Goal: Task Accomplishment & Management: Use online tool/utility

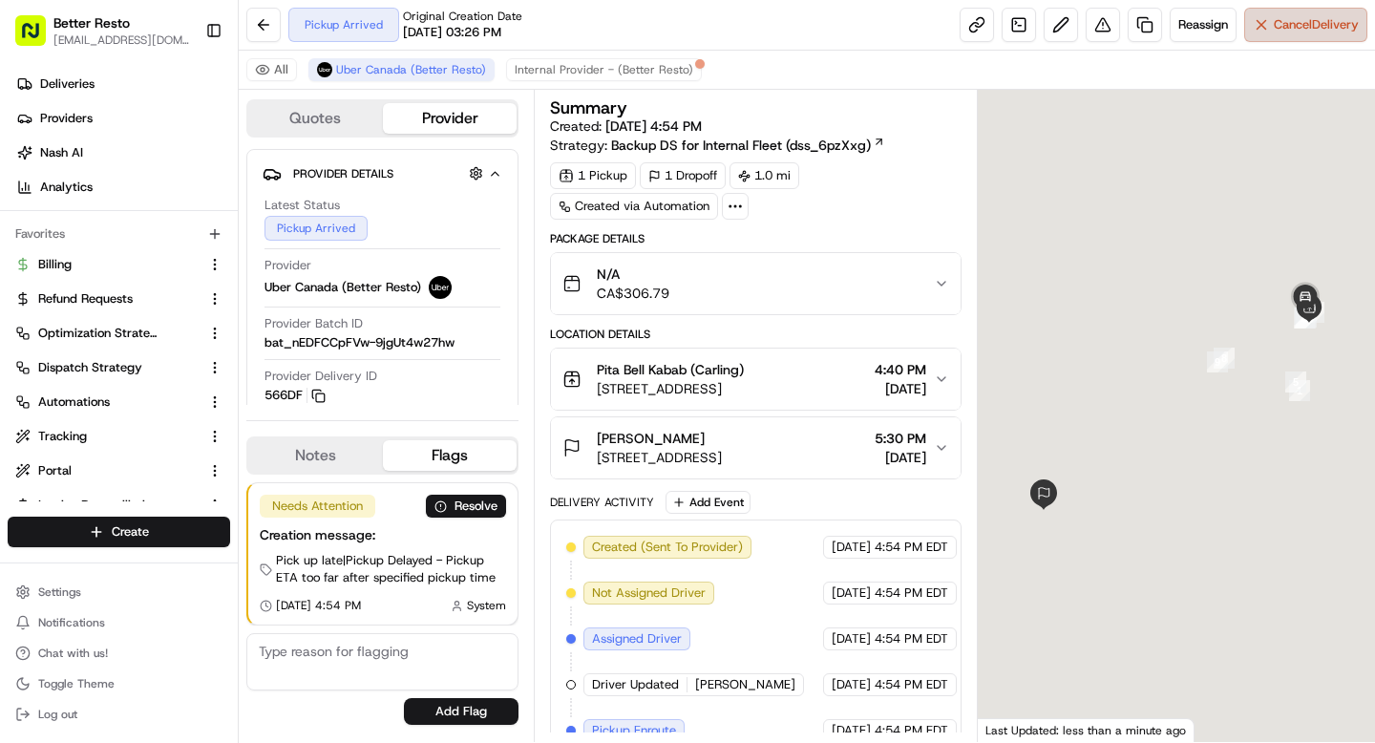
click at [1323, 23] on span "Cancel Delivery" at bounding box center [1316, 24] width 85 height 17
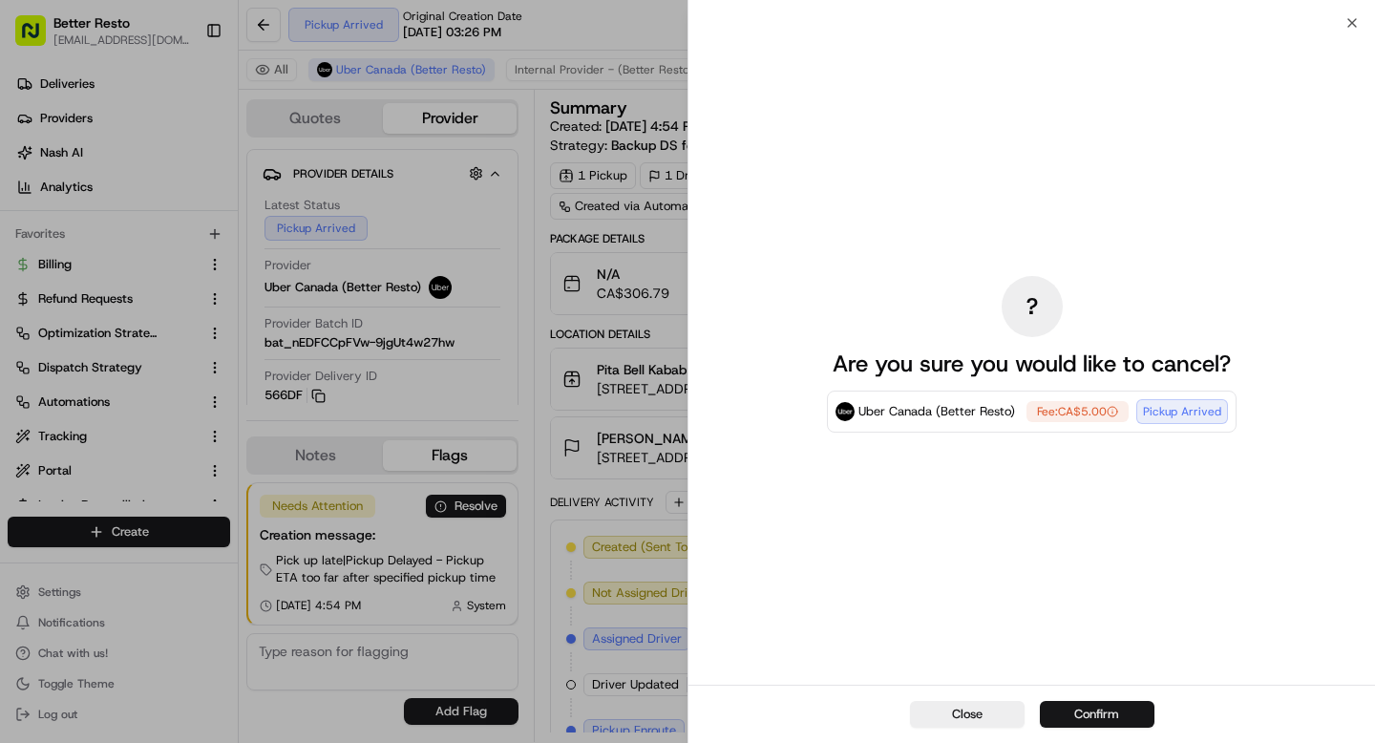
click at [1068, 703] on button "Confirm" at bounding box center [1097, 714] width 115 height 27
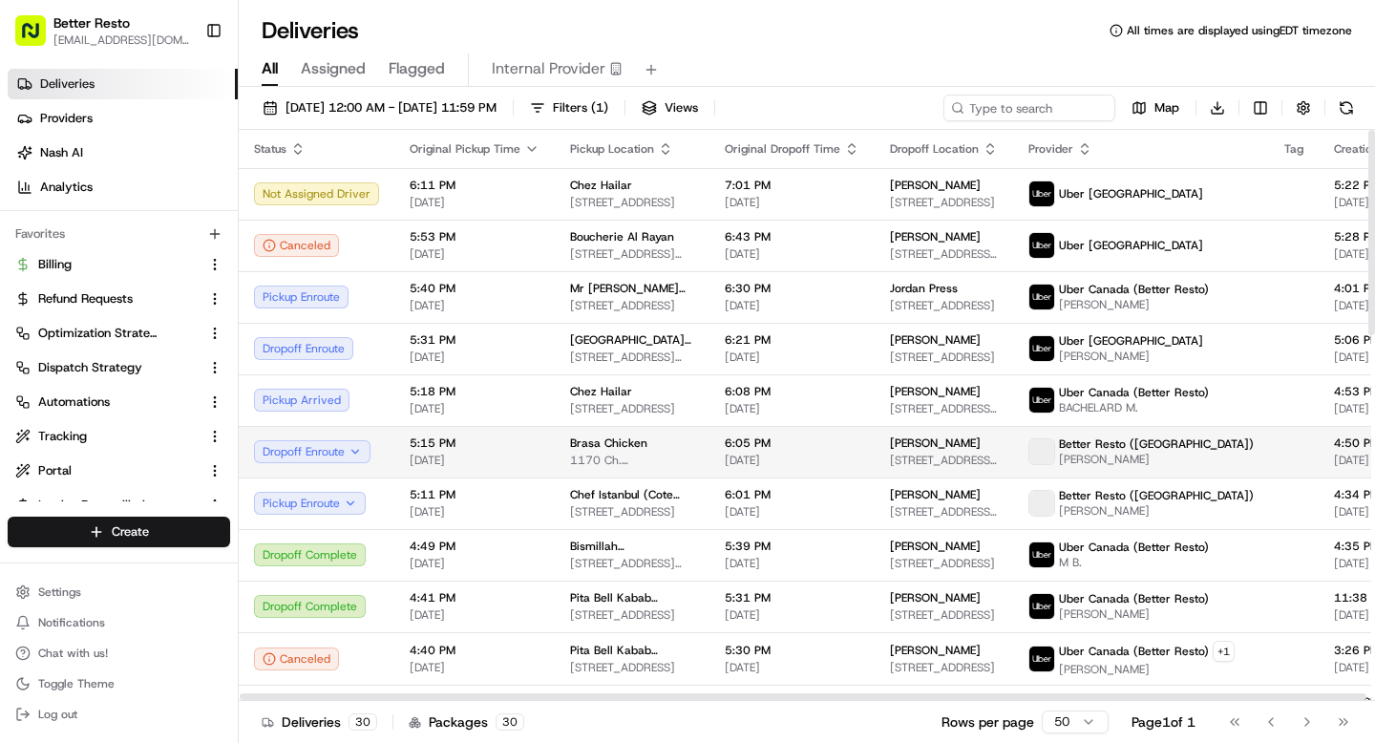
click at [541, 467] on td "5:15 PM 08/17/2025" at bounding box center [474, 452] width 160 height 52
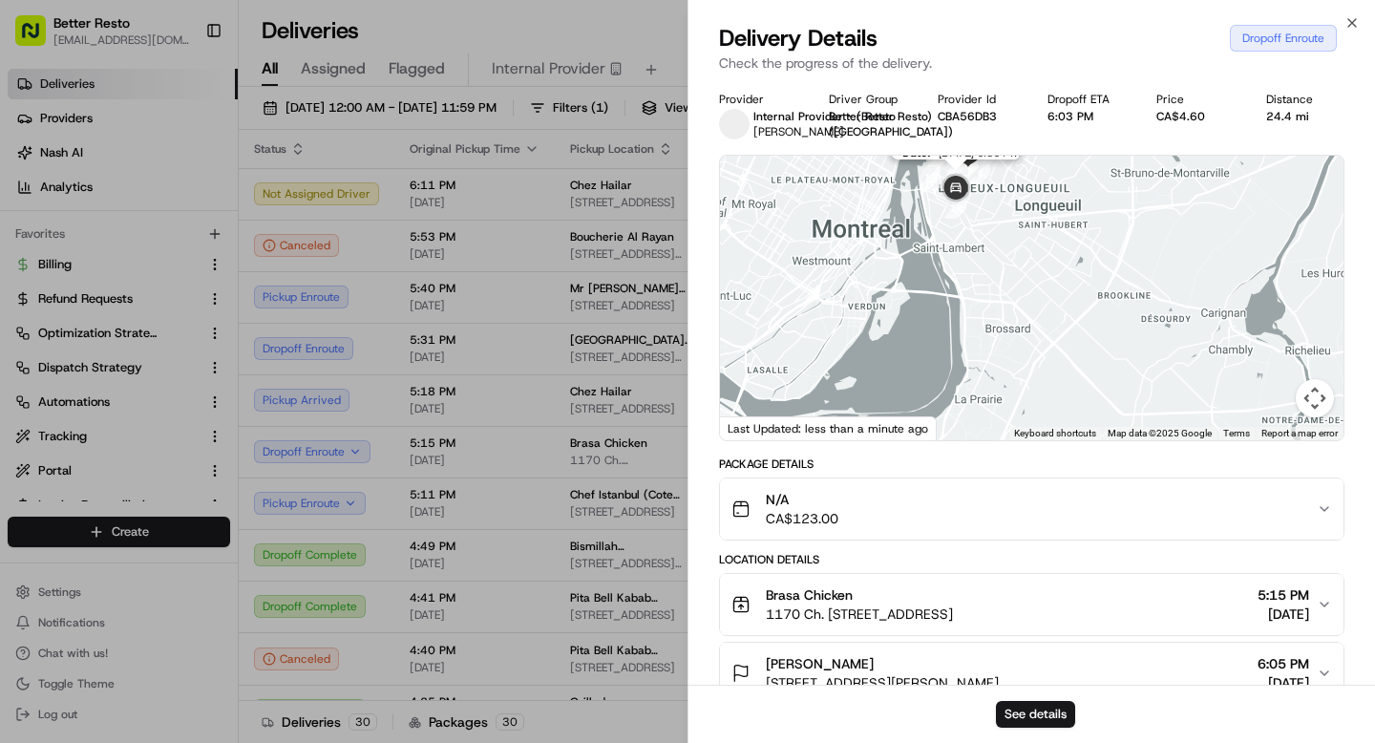
drag, startPoint x: 963, startPoint y: 200, endPoint x: 963, endPoint y: 272, distance: 72.6
click at [1032, 298] on div "To navigate, press the arrow keys." at bounding box center [1344, 298] width 624 height 0
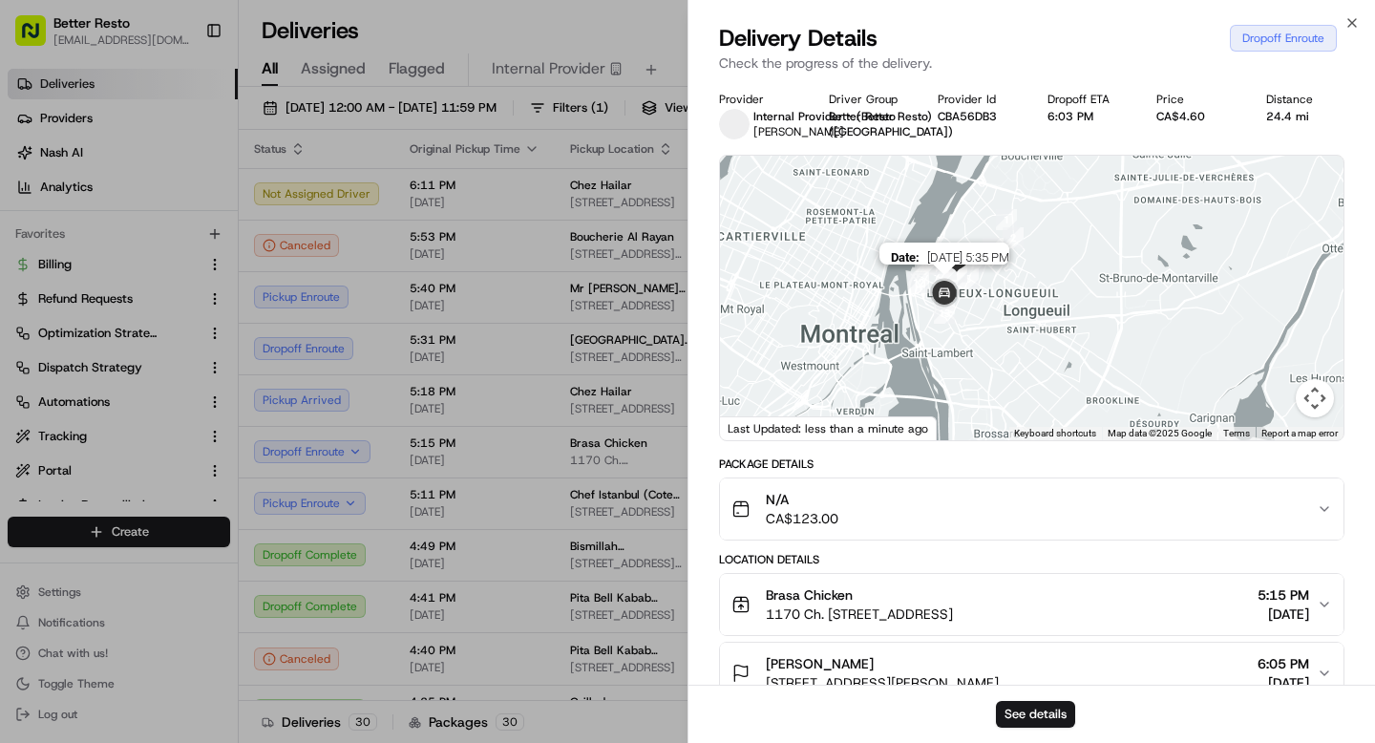
drag, startPoint x: 952, startPoint y: 342, endPoint x: 939, endPoint y: 269, distance: 73.8
click at [939, 275] on img at bounding box center [944, 294] width 38 height 38
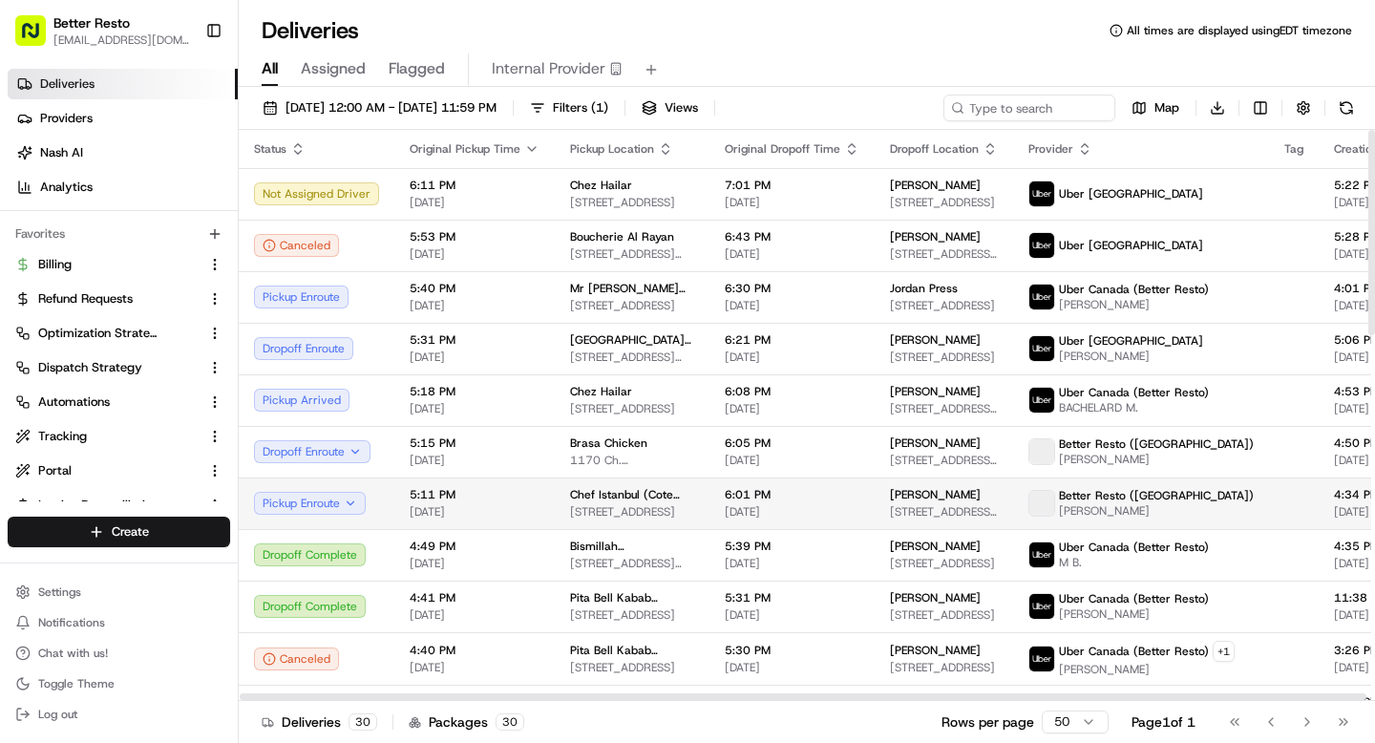
click at [438, 490] on span "5:11 PM" at bounding box center [475, 494] width 130 height 15
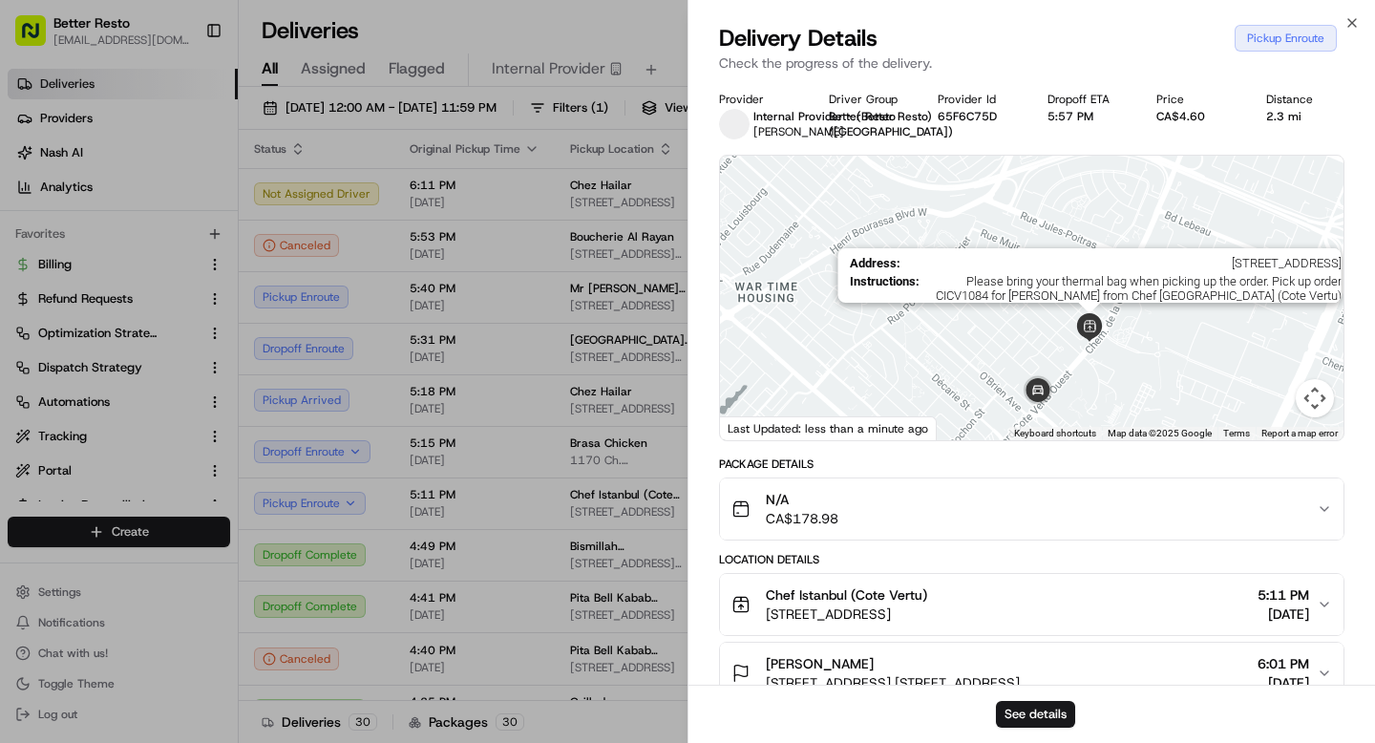
drag, startPoint x: 1092, startPoint y: 352, endPoint x: 1092, endPoint y: 279, distance: 73.5
click at [1092, 313] on img at bounding box center [1089, 327] width 29 height 29
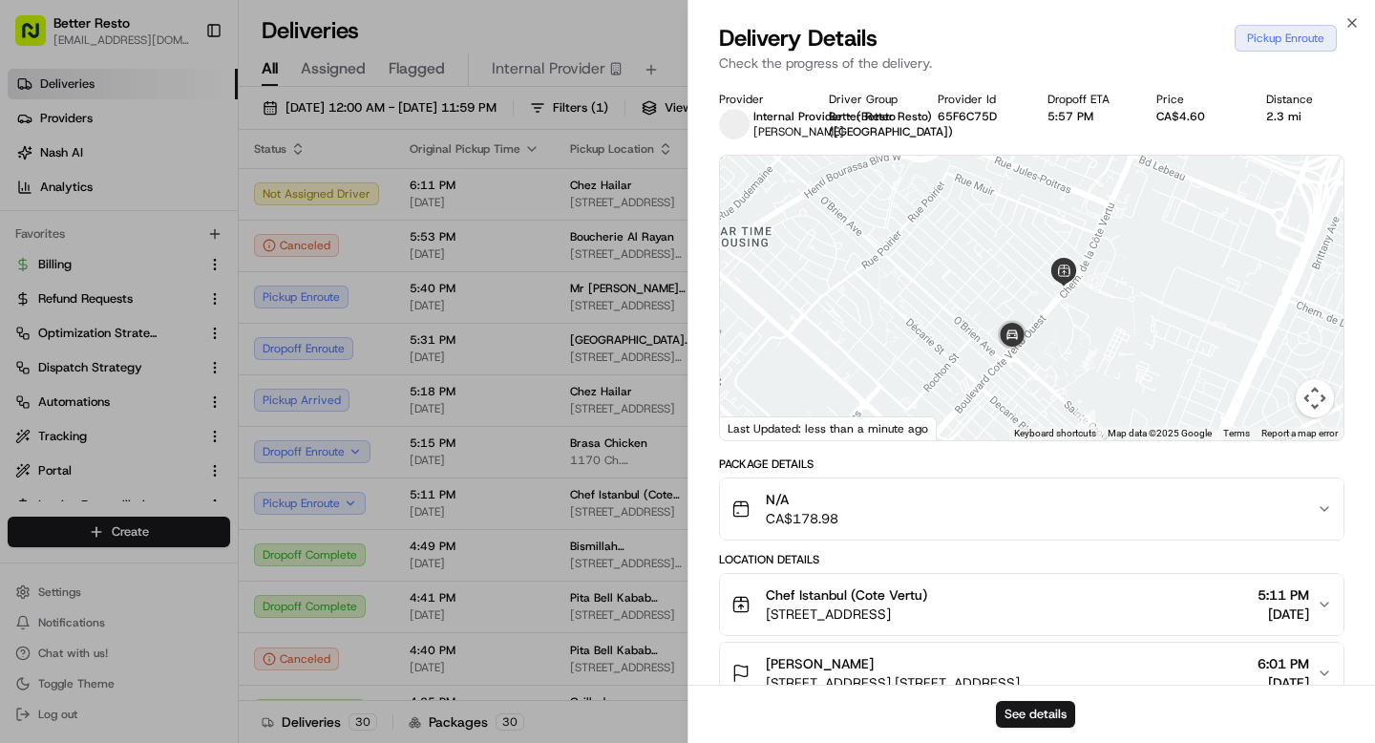
drag, startPoint x: 1092, startPoint y: 254, endPoint x: 1066, endPoint y: 301, distance: 53.4
click at [1066, 302] on div at bounding box center [1032, 298] width 624 height 285
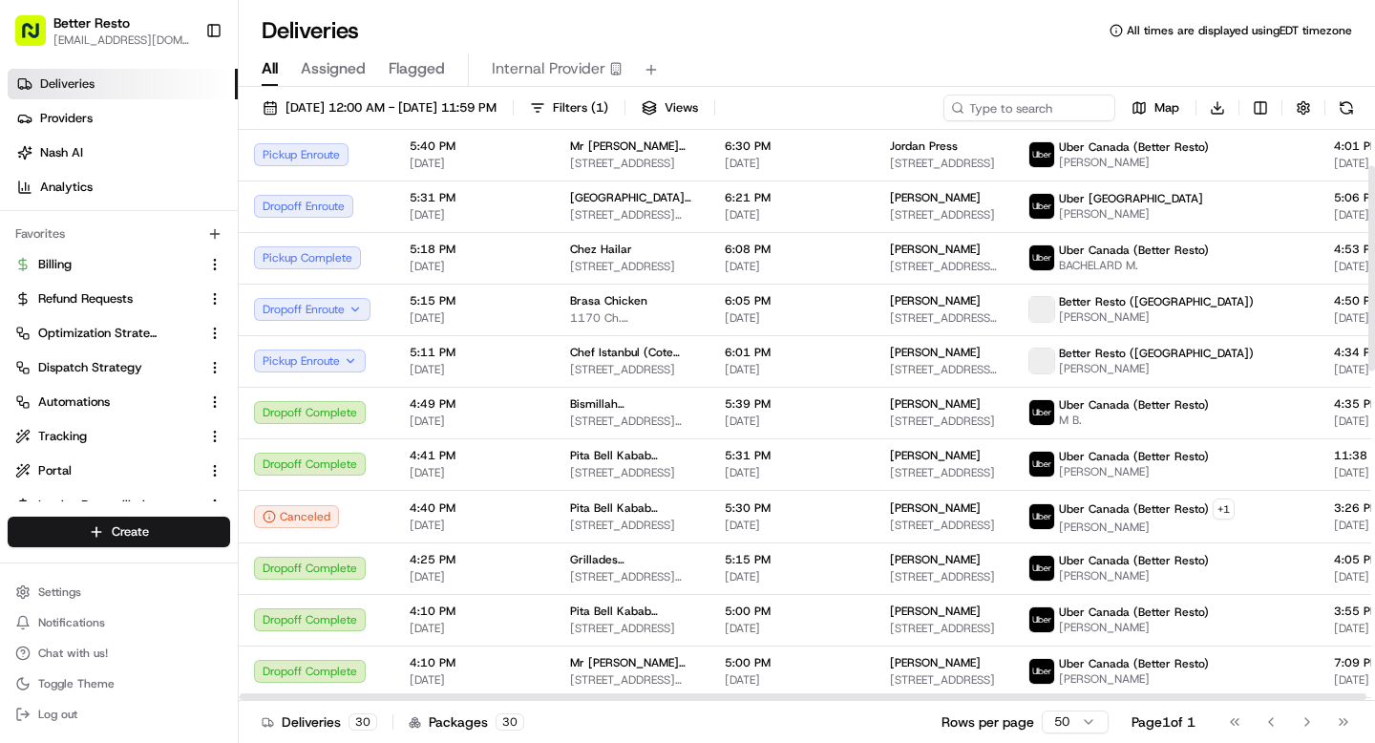
scroll to position [186, 0]
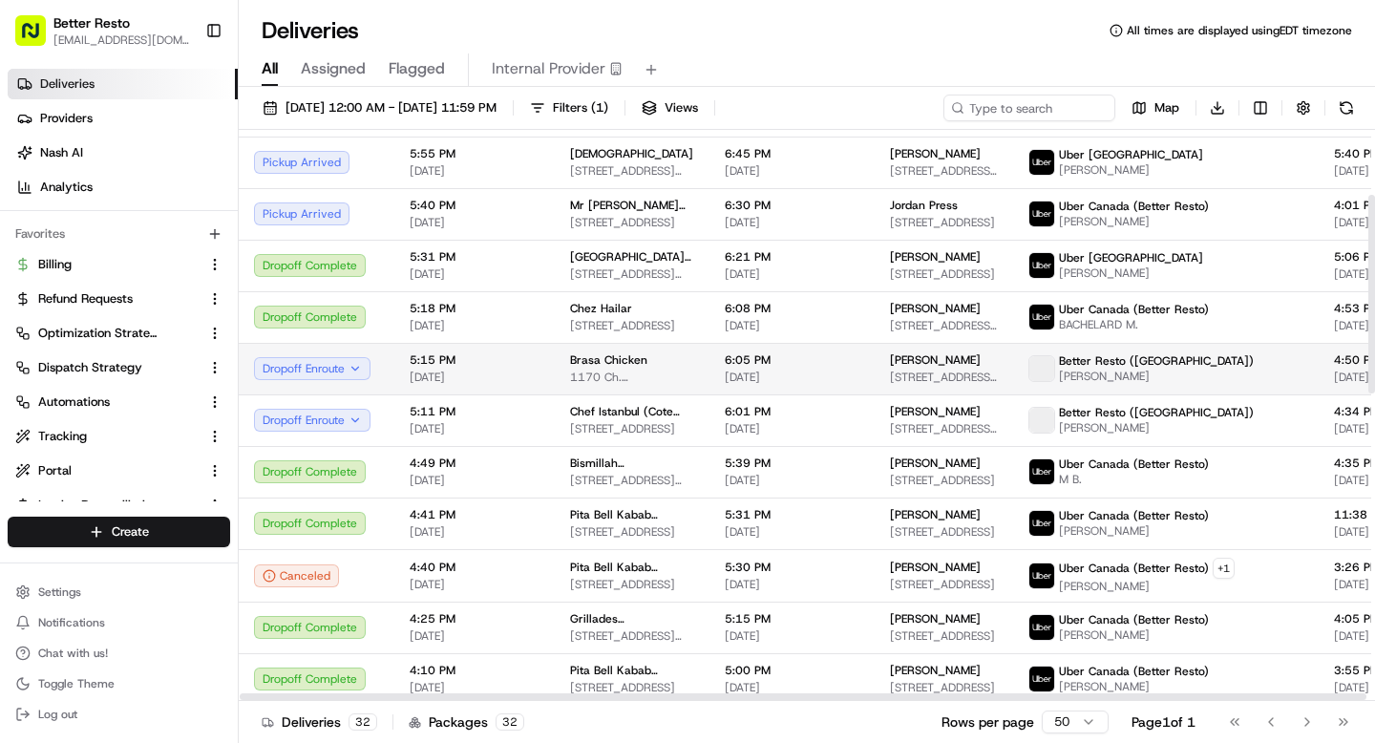
click at [638, 357] on span "Brasa Chicken" at bounding box center [608, 359] width 77 height 15
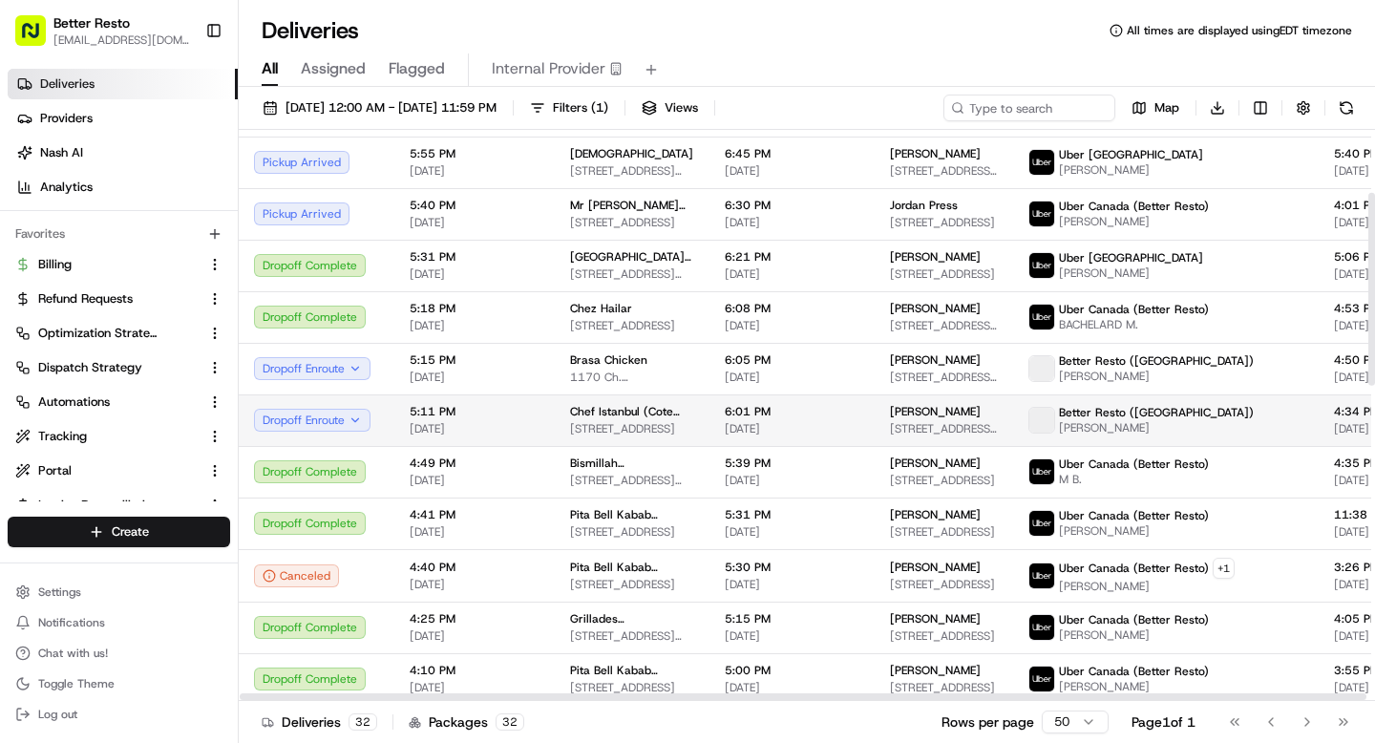
click at [571, 411] on span "Chef Istanbul (Cote Vertu)" at bounding box center [632, 411] width 124 height 15
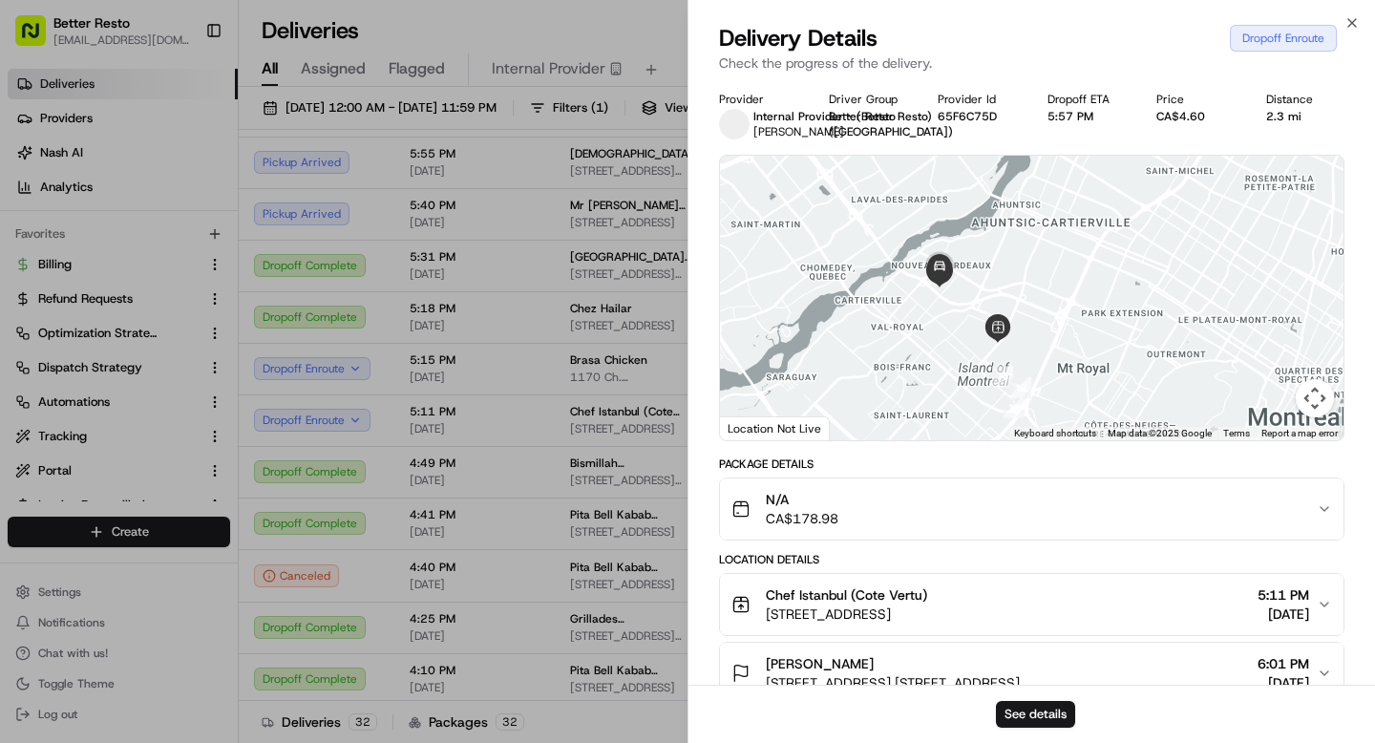
drag, startPoint x: 917, startPoint y: 223, endPoint x: 917, endPoint y: 340, distance: 117.5
click at [917, 340] on div at bounding box center [1032, 298] width 624 height 285
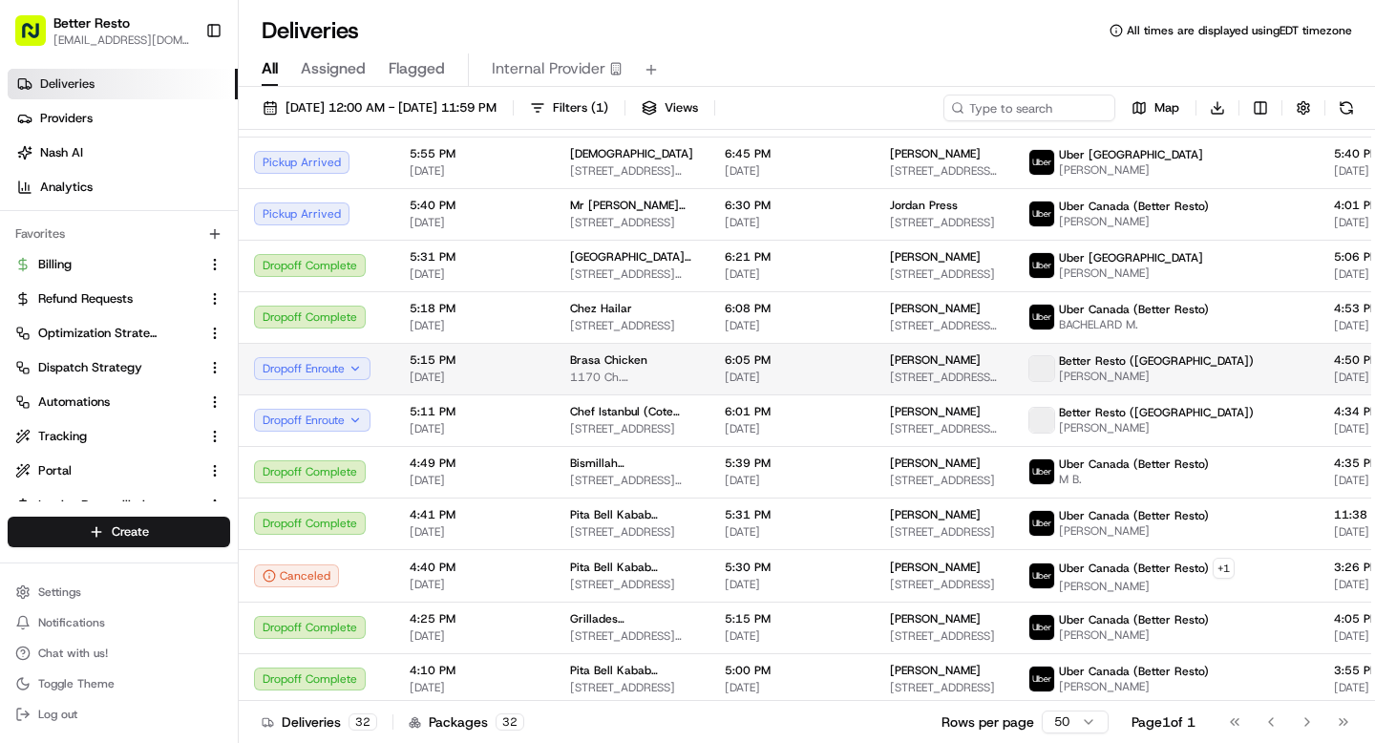
click at [492, 352] on span "5:15 PM" at bounding box center [475, 359] width 130 height 15
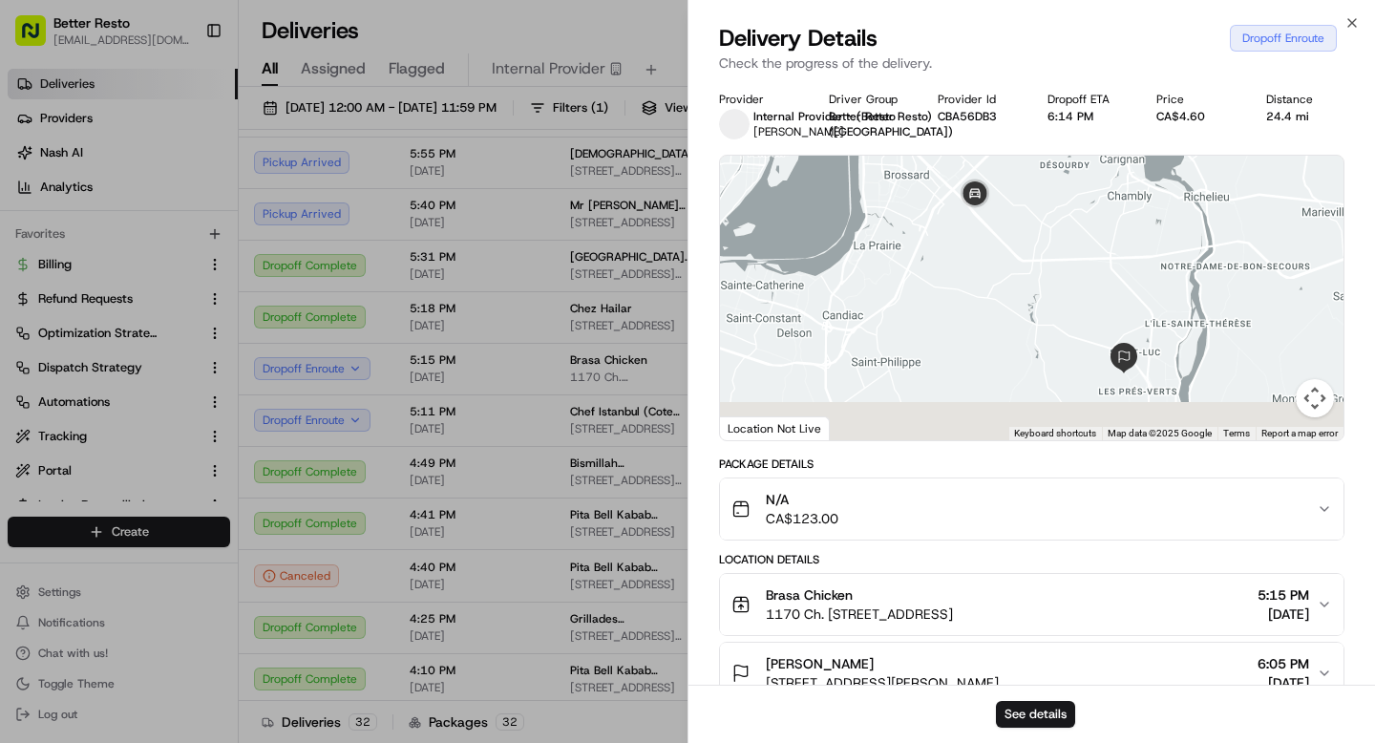
drag, startPoint x: 1041, startPoint y: 360, endPoint x: 987, endPoint y: 282, distance: 95.4
click at [987, 282] on div at bounding box center [1032, 298] width 624 height 285
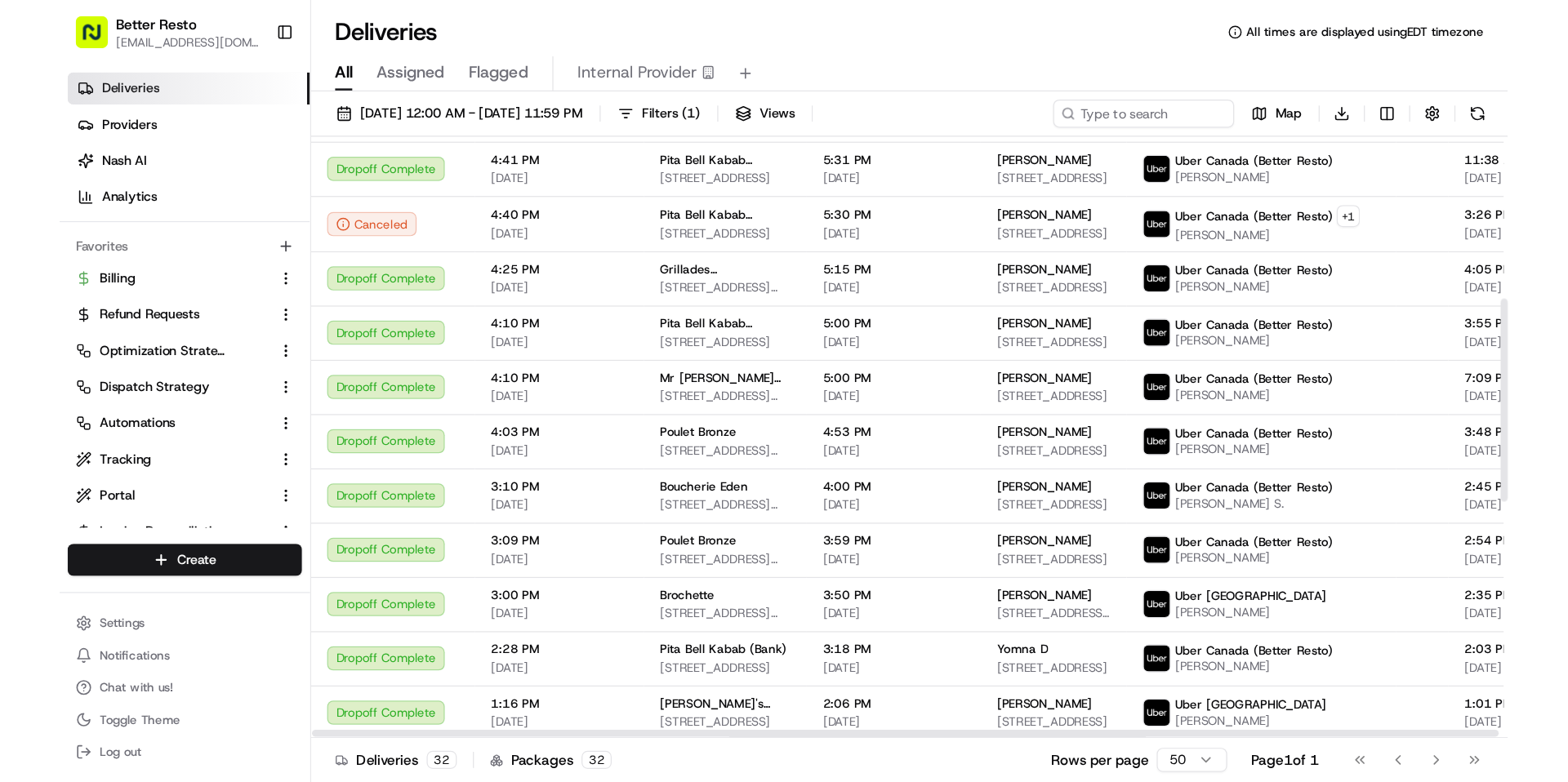
scroll to position [0, 0]
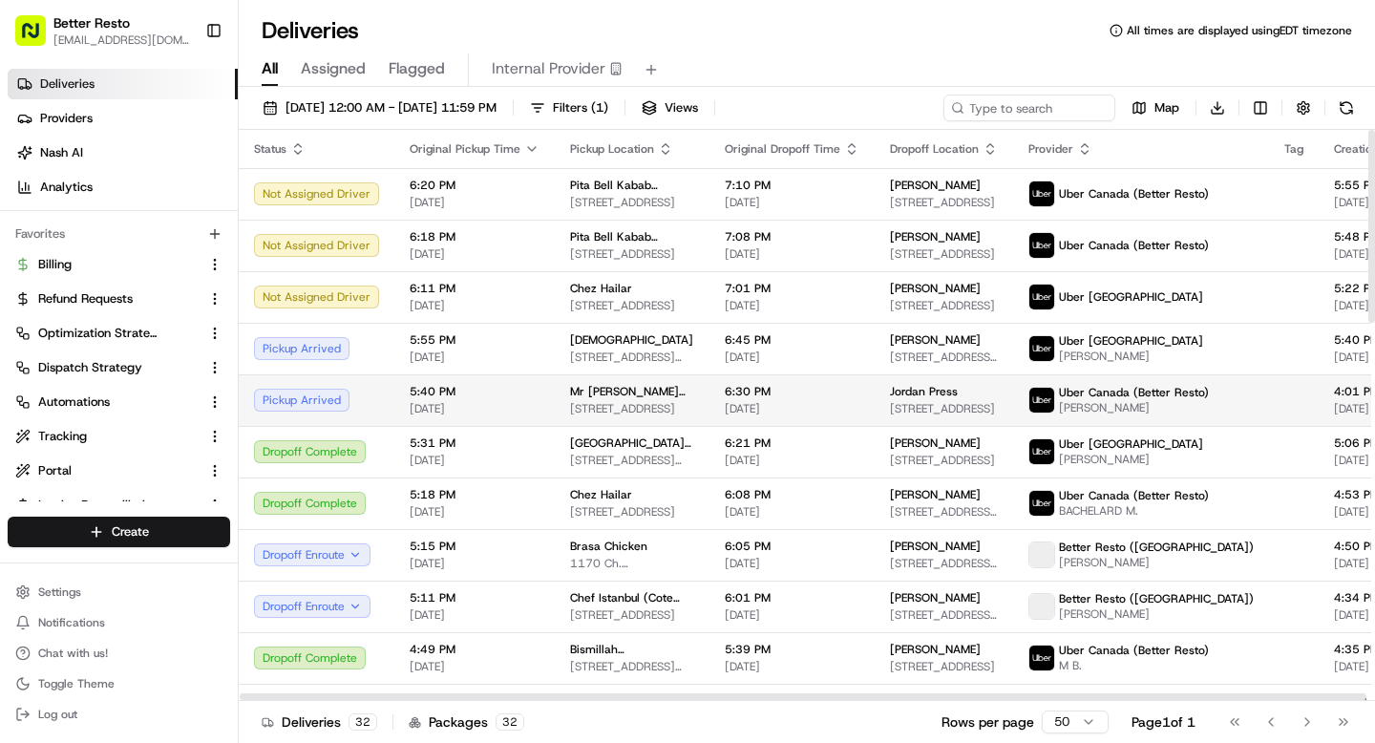
click at [571, 413] on span "2555 Baseline Rd, Ottawa, ON K2H 7B3, Canada" at bounding box center [632, 408] width 124 height 15
click at [571, 347] on span "Aqsana" at bounding box center [631, 339] width 123 height 15
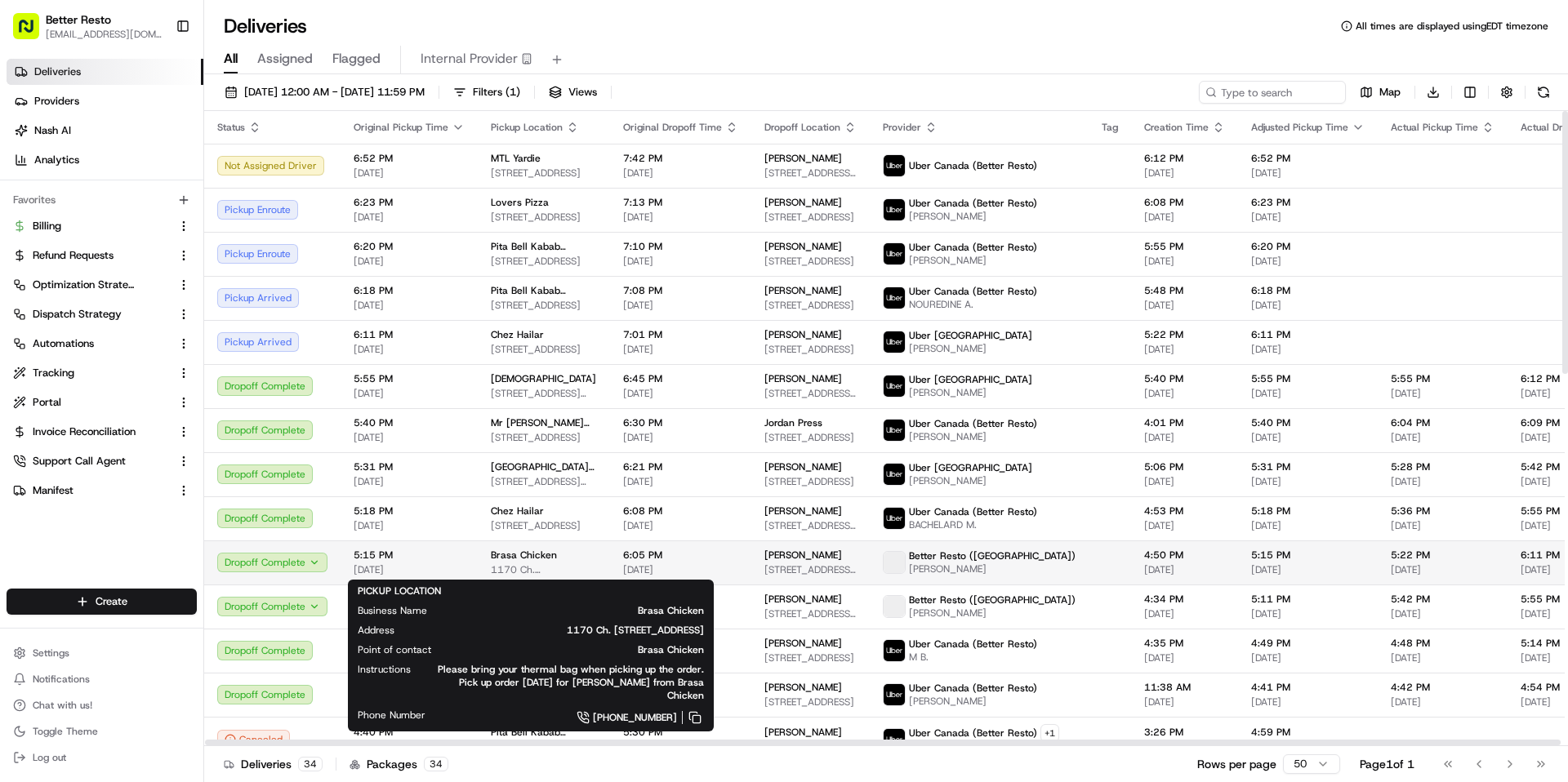
click at [534, 560] on span "Brasa Chicken" at bounding box center [523, 555] width 66 height 13
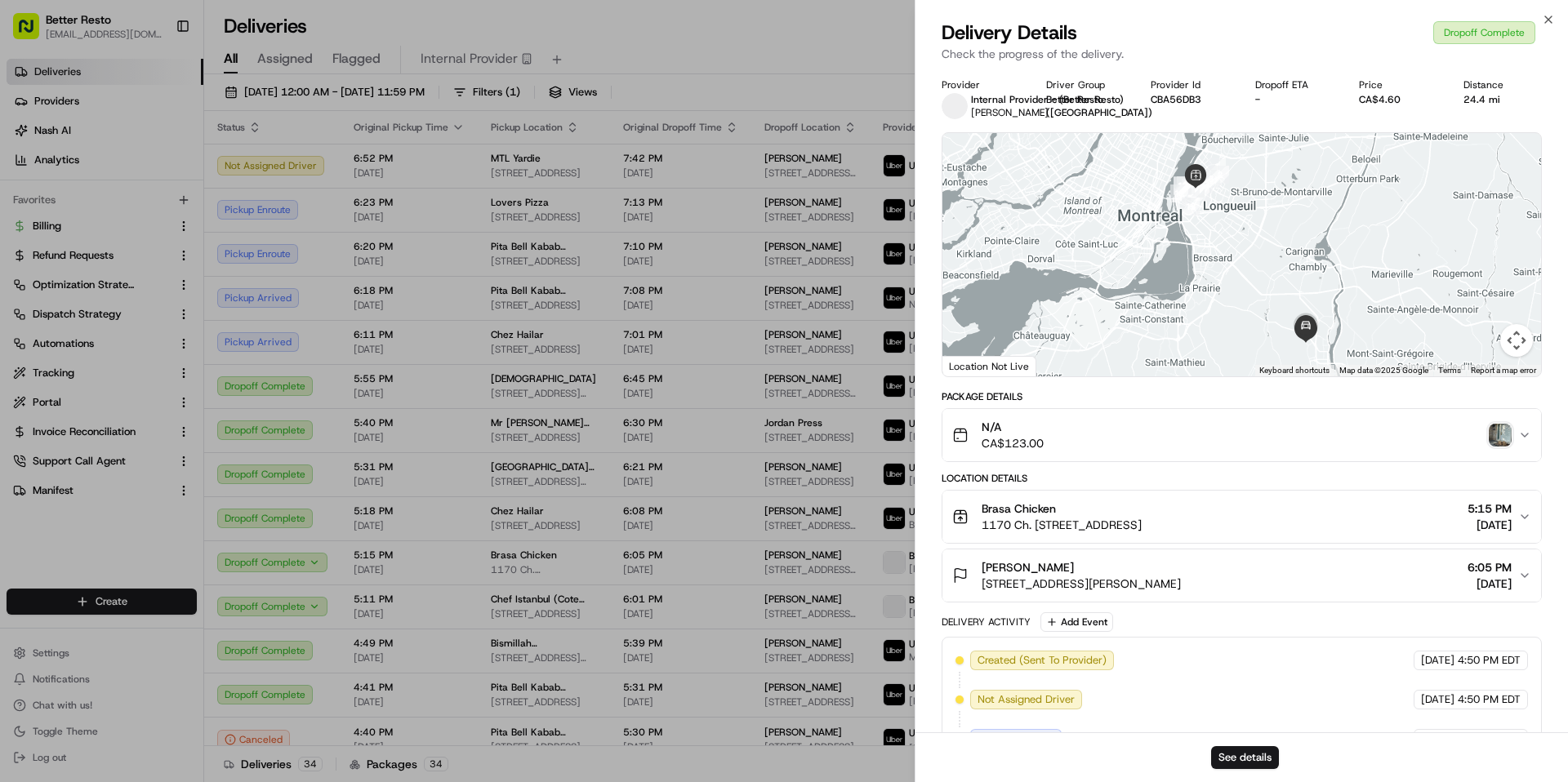
click at [1175, 434] on img "button" at bounding box center [1500, 435] width 23 height 23
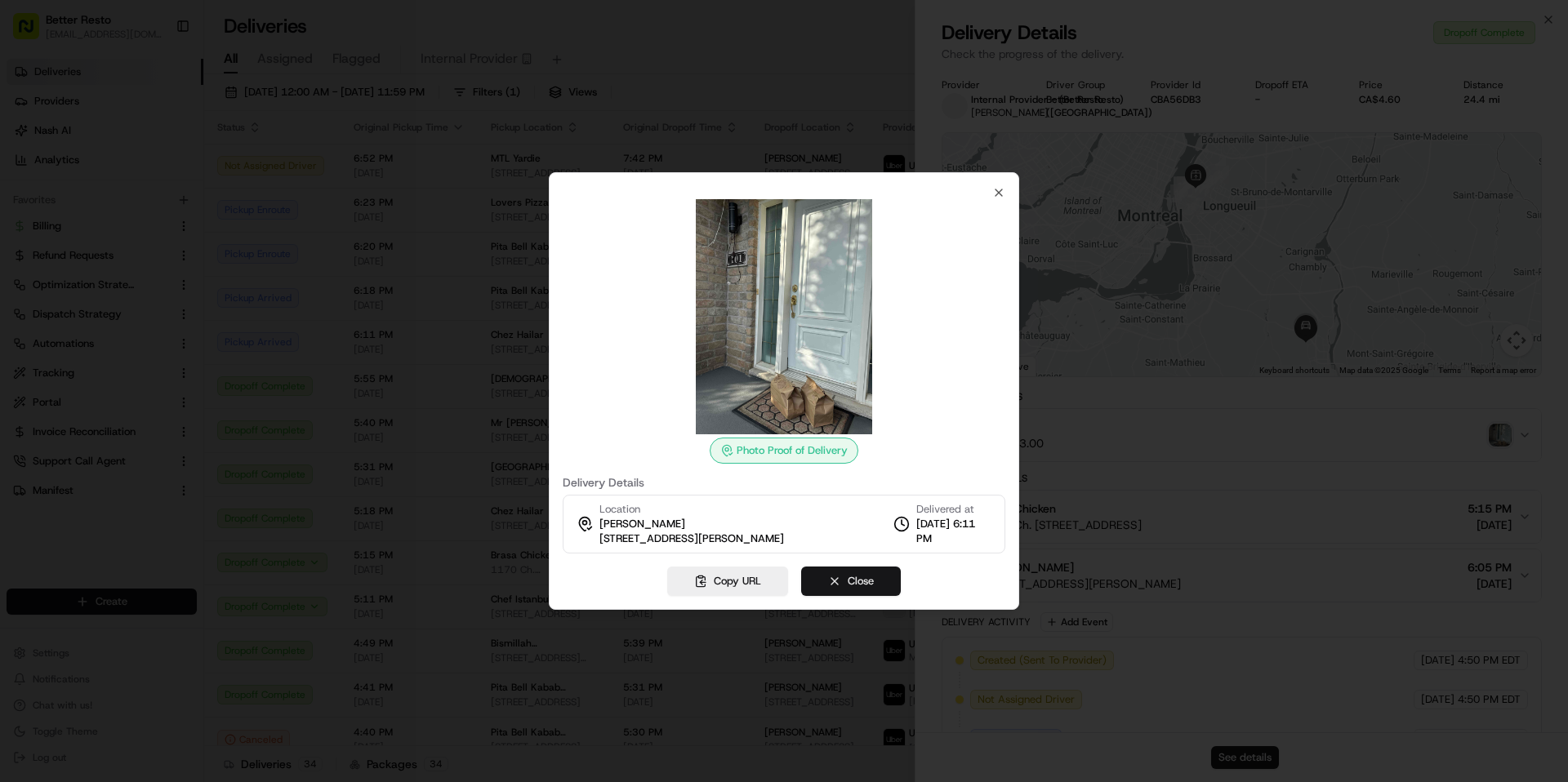
click at [856, 591] on button "Close" at bounding box center [851, 581] width 100 height 29
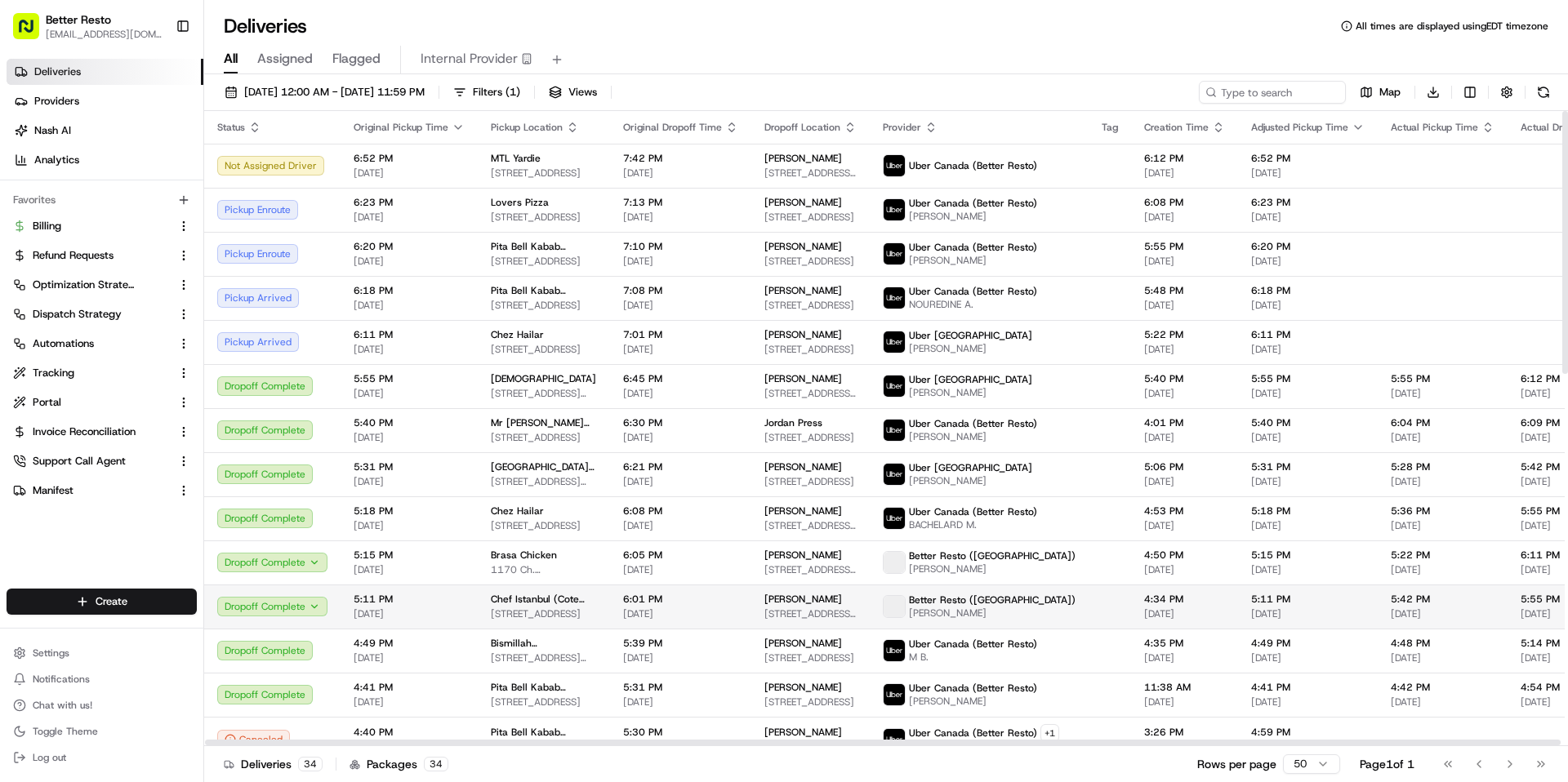
click at [504, 609] on span "757 Boulevard Cote Vertu Ouest, Saint-Laurent, QC H4L 1Y6, Canada" at bounding box center [544, 614] width 106 height 13
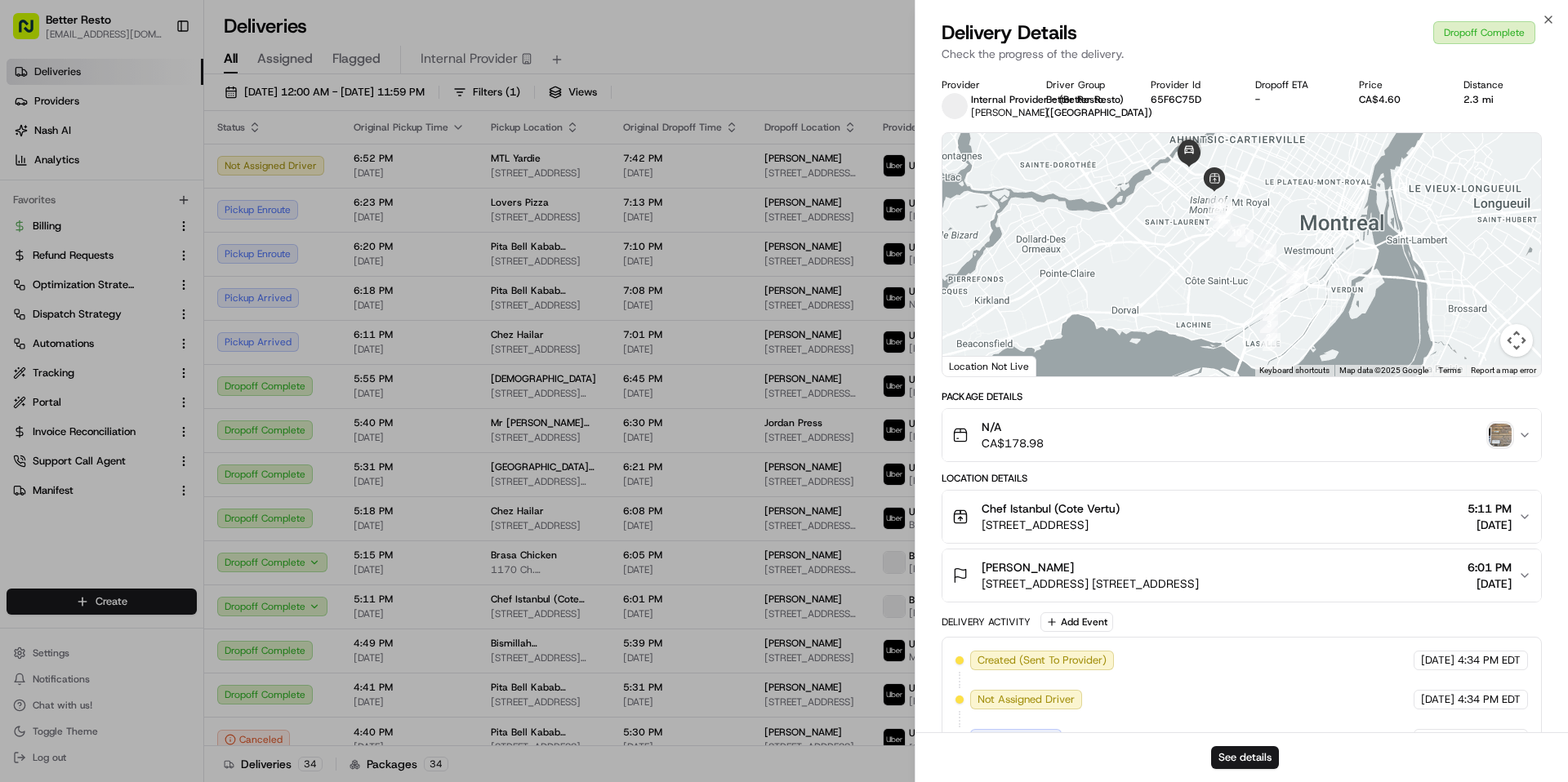
click at [1175, 432] on img "button" at bounding box center [1500, 435] width 23 height 23
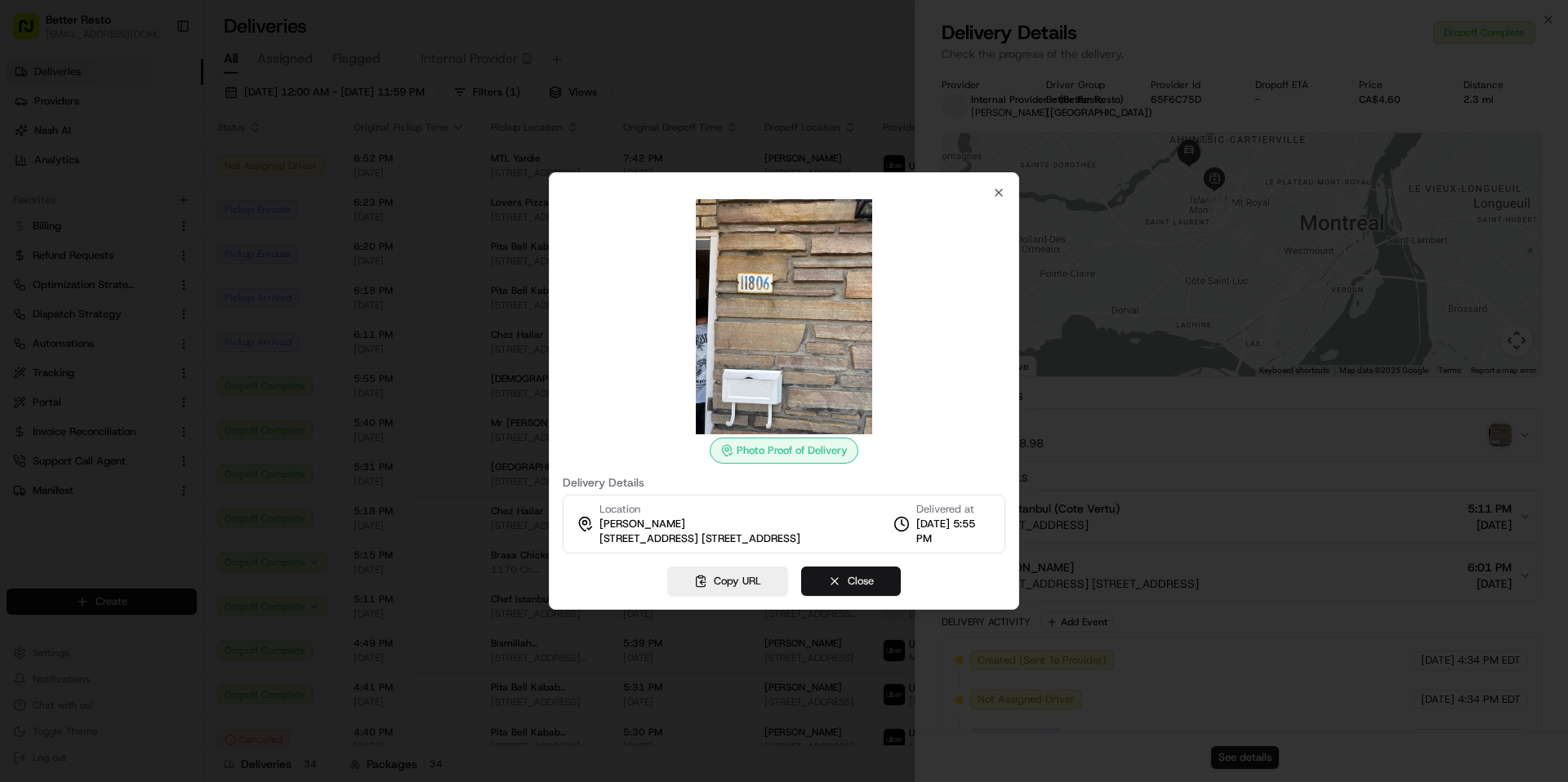
click at [844, 591] on button "Close" at bounding box center [851, 581] width 100 height 29
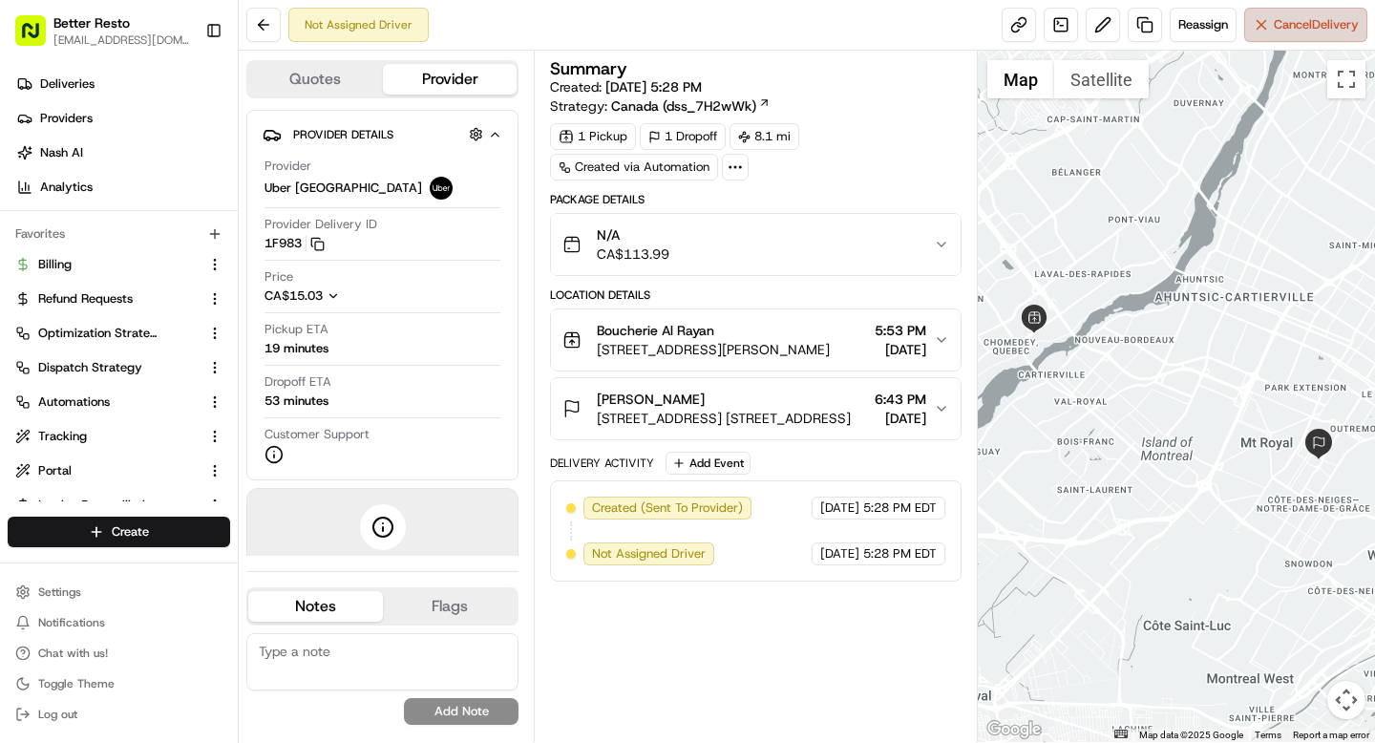
click at [1265, 27] on button "Cancel Delivery" at bounding box center [1305, 25] width 123 height 34
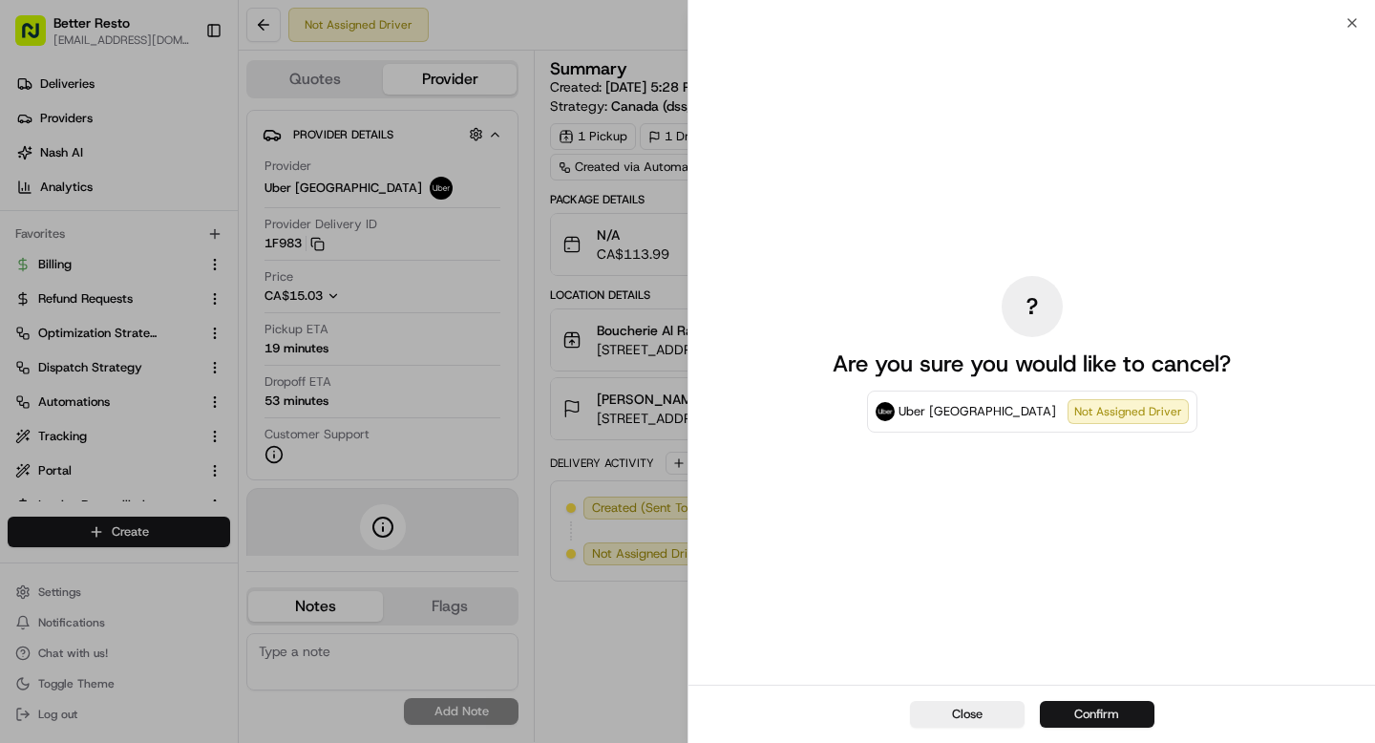
click at [1074, 712] on button "Confirm" at bounding box center [1097, 714] width 115 height 27
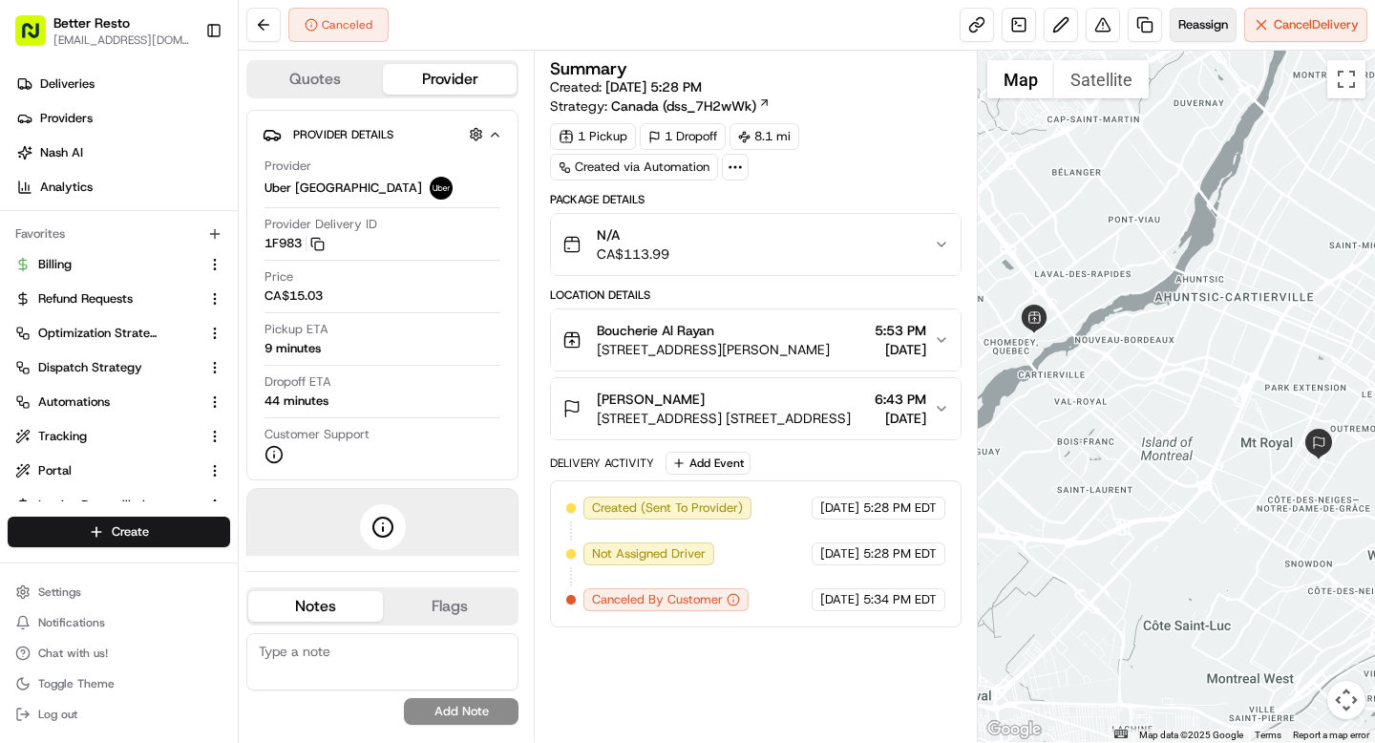
click at [1188, 23] on span "Reassign" at bounding box center [1204, 24] width 50 height 17
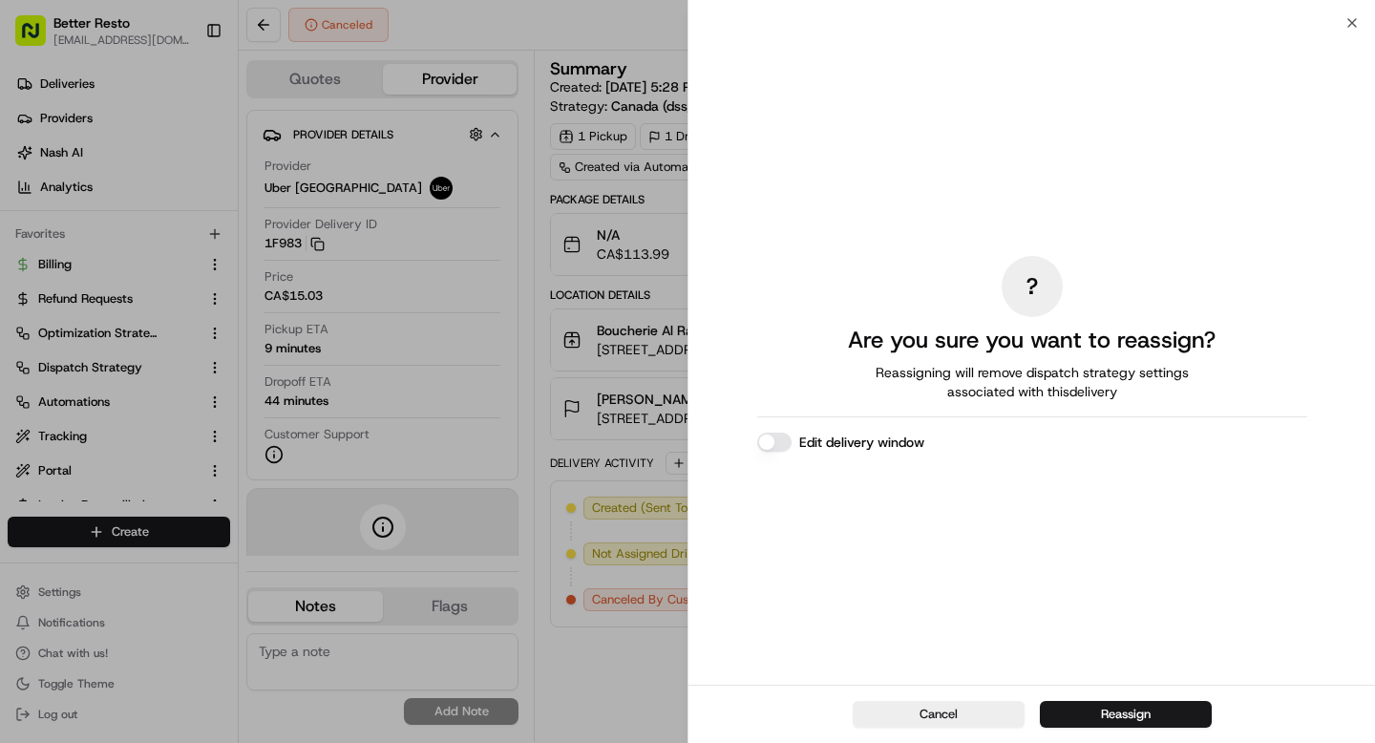
click at [776, 448] on button "Edit delivery window" at bounding box center [774, 442] width 34 height 19
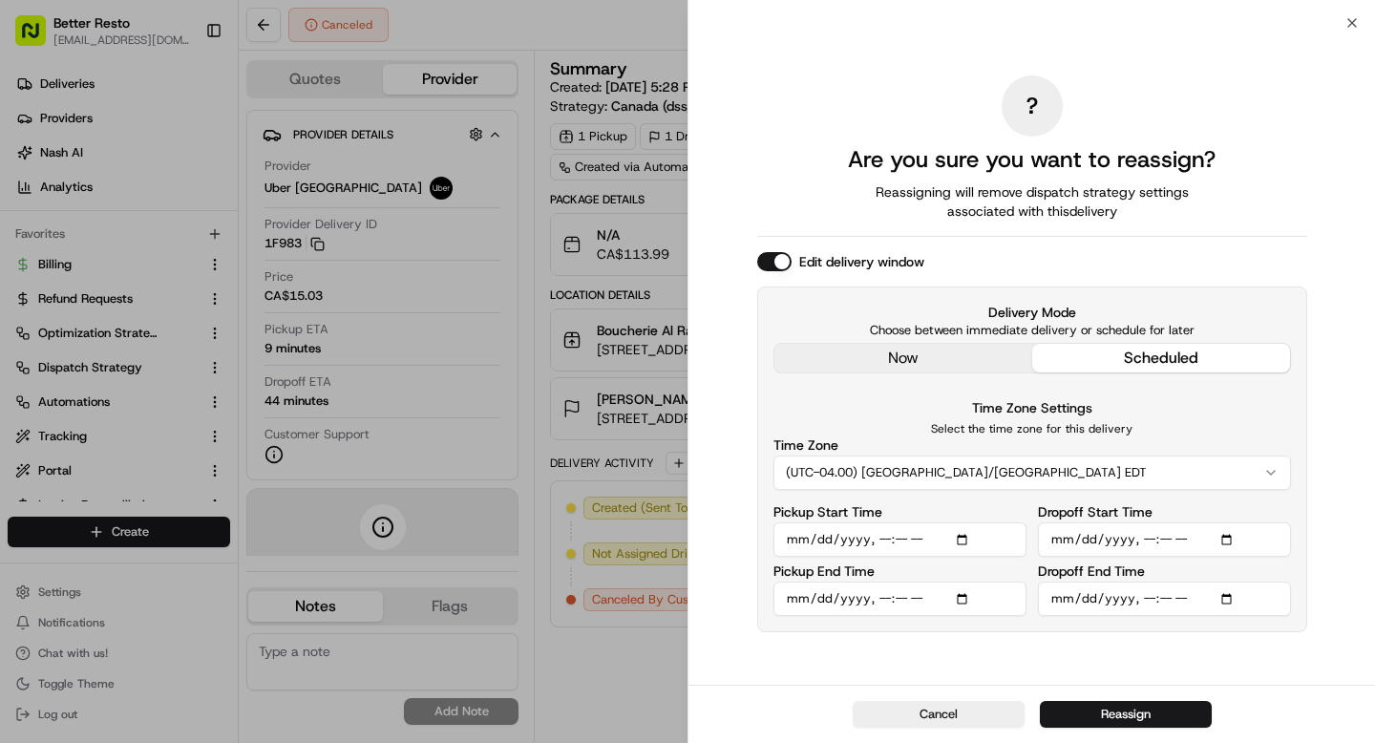
click at [881, 538] on input "Pickup Start Time" at bounding box center [900, 539] width 253 height 34
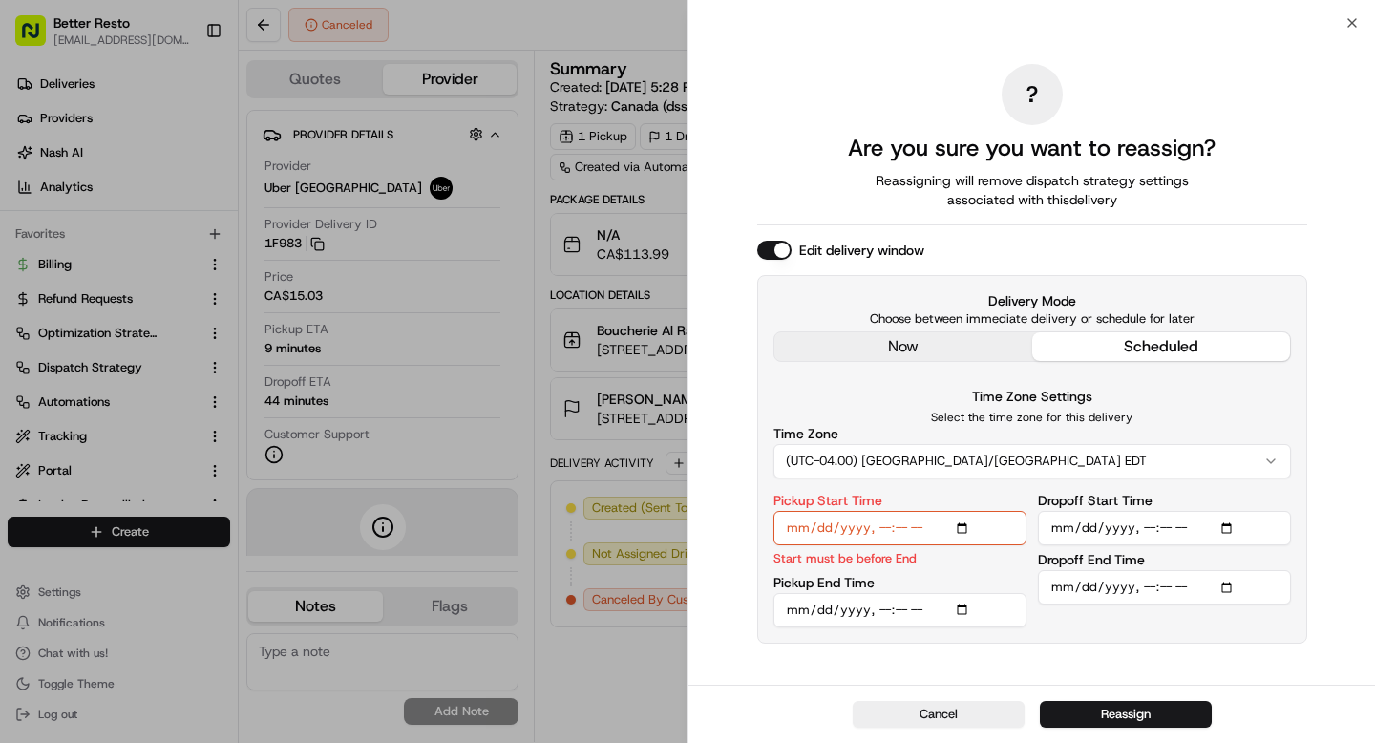
type input "[DATE]T15:45"
click at [964, 608] on input "Pickup End Time" at bounding box center [900, 610] width 253 height 34
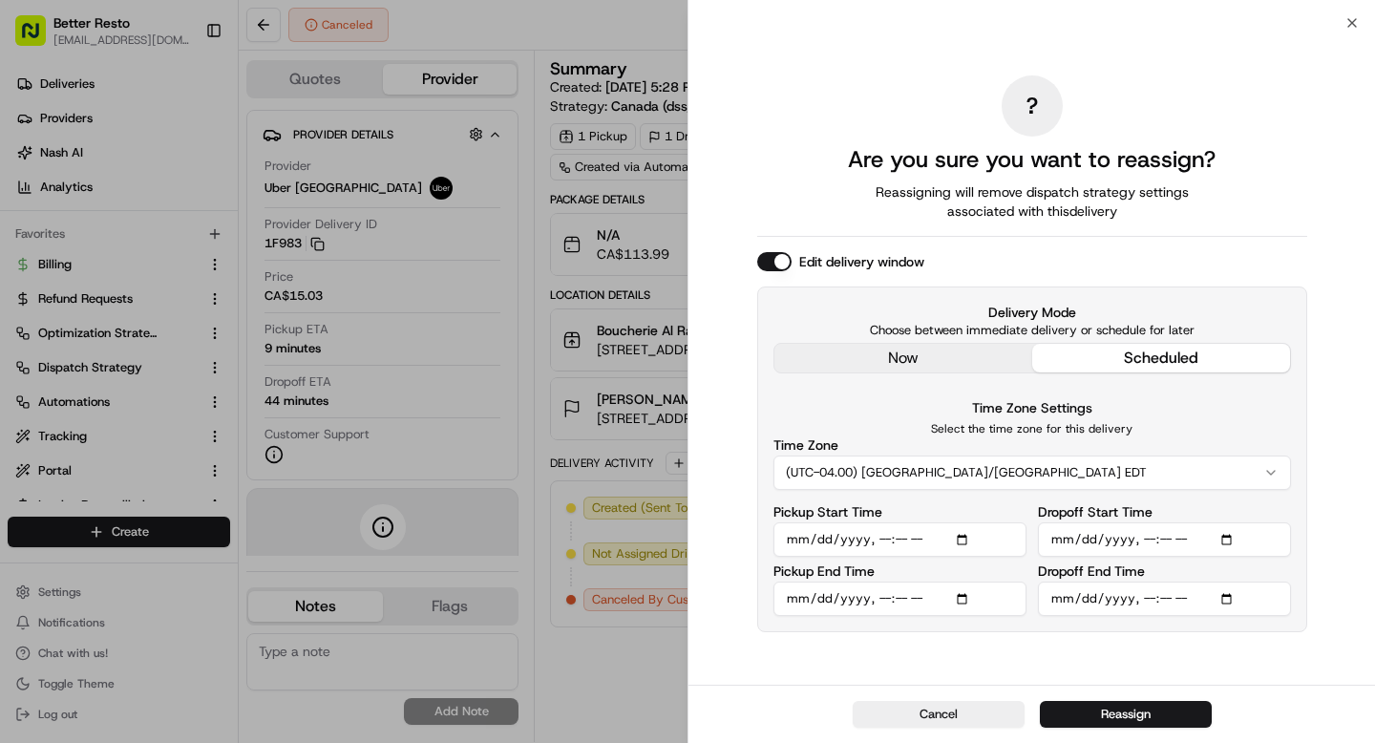
click at [1242, 540] on input "Dropoff Start Time" at bounding box center [1164, 539] width 253 height 34
click at [1229, 539] on input "Dropoff Start Time" at bounding box center [1164, 539] width 253 height 34
click at [1235, 598] on input "Dropoff End Time" at bounding box center [1164, 599] width 253 height 34
click at [1123, 710] on button "Reassign" at bounding box center [1126, 714] width 172 height 27
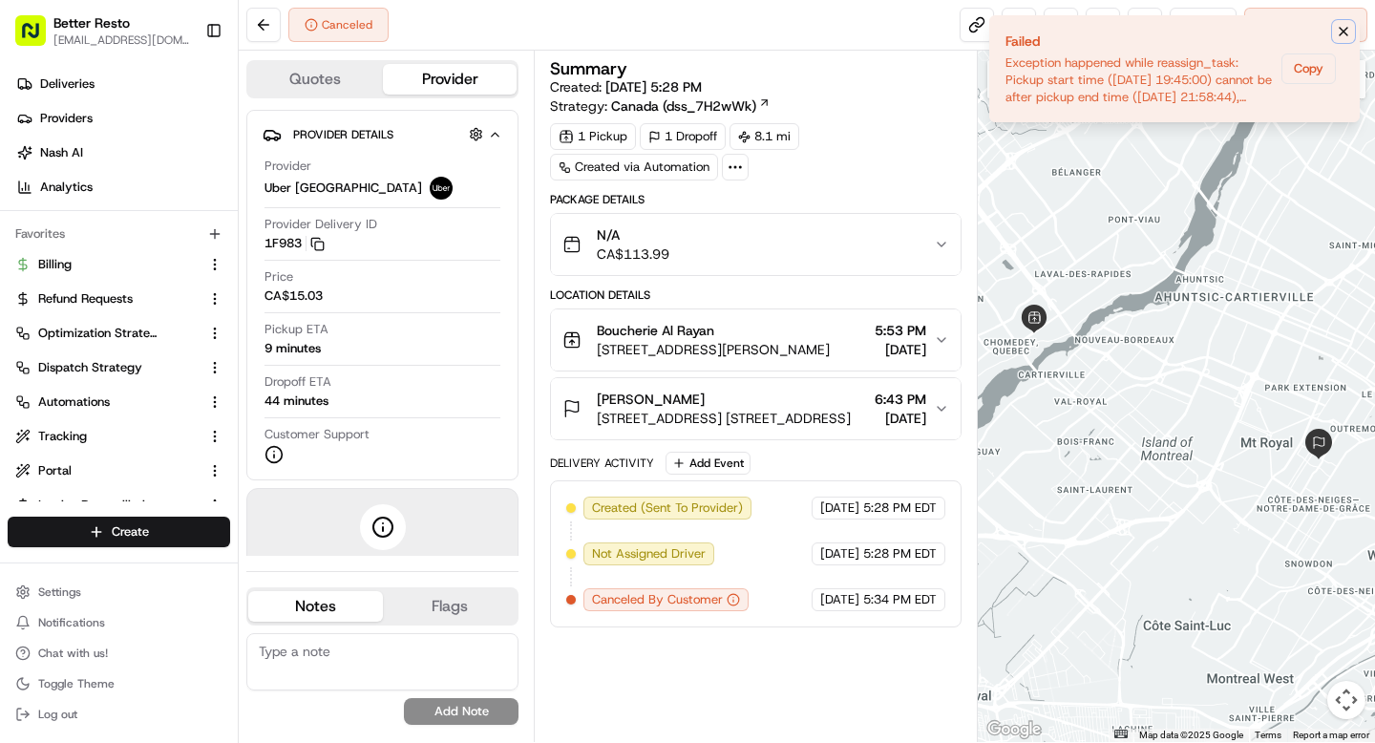
click at [1342, 32] on icon "Notifications (F8)" at bounding box center [1344, 32] width 8 height 8
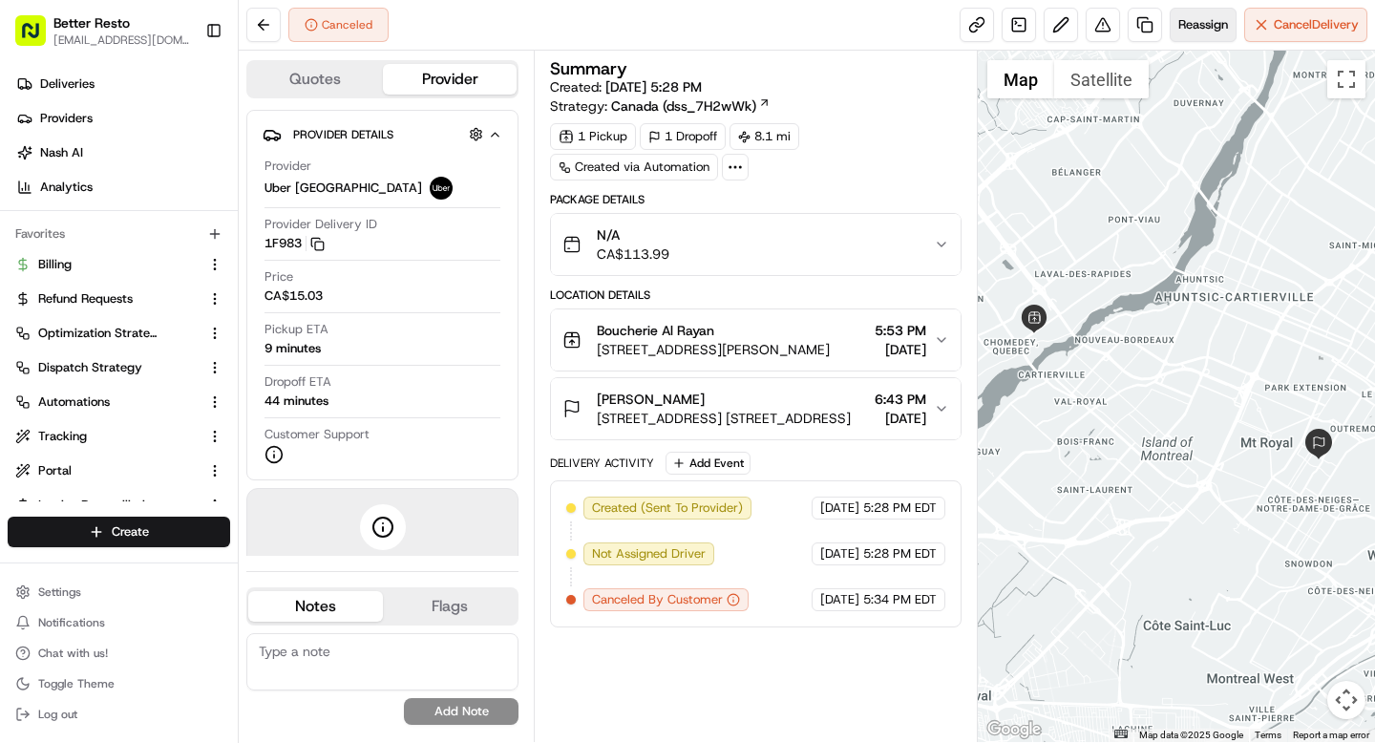
click at [1203, 31] on span "Reassign" at bounding box center [1204, 24] width 50 height 17
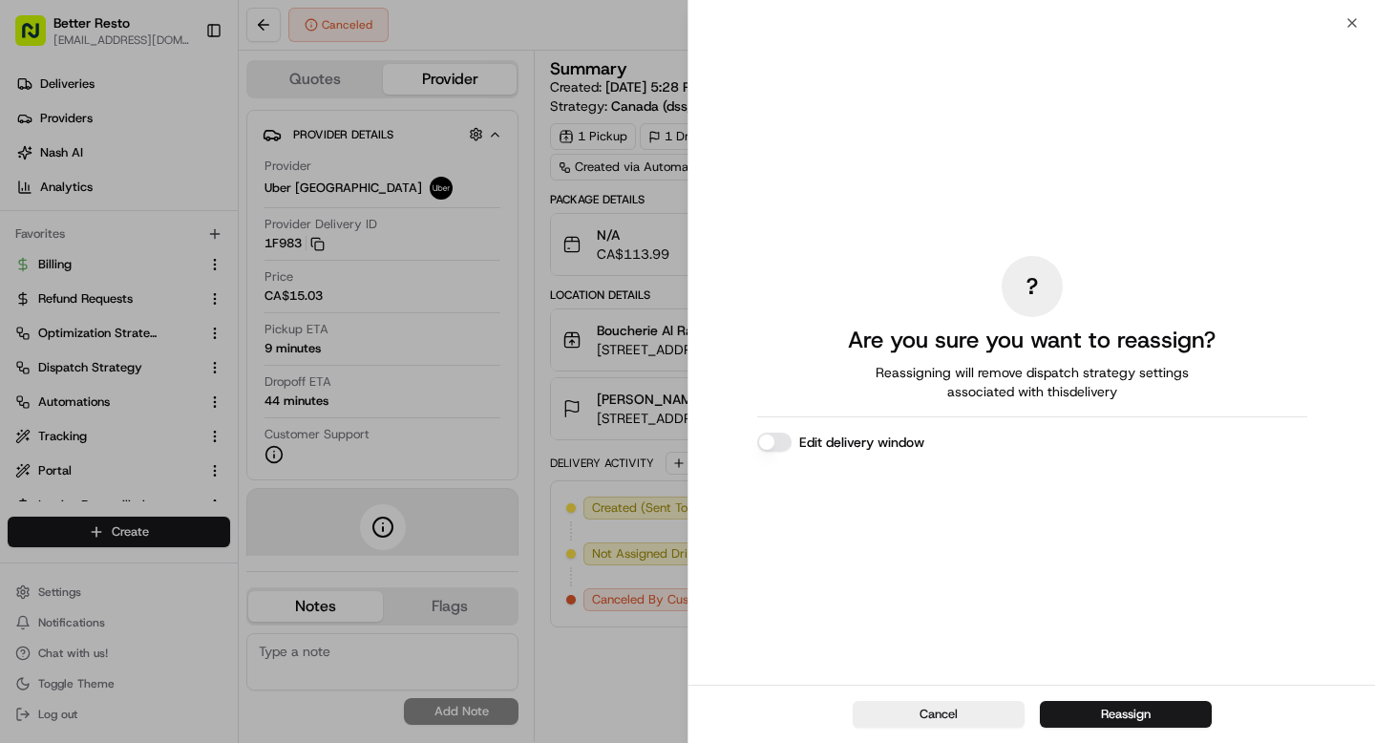
click at [779, 447] on button "Edit delivery window" at bounding box center [774, 442] width 34 height 19
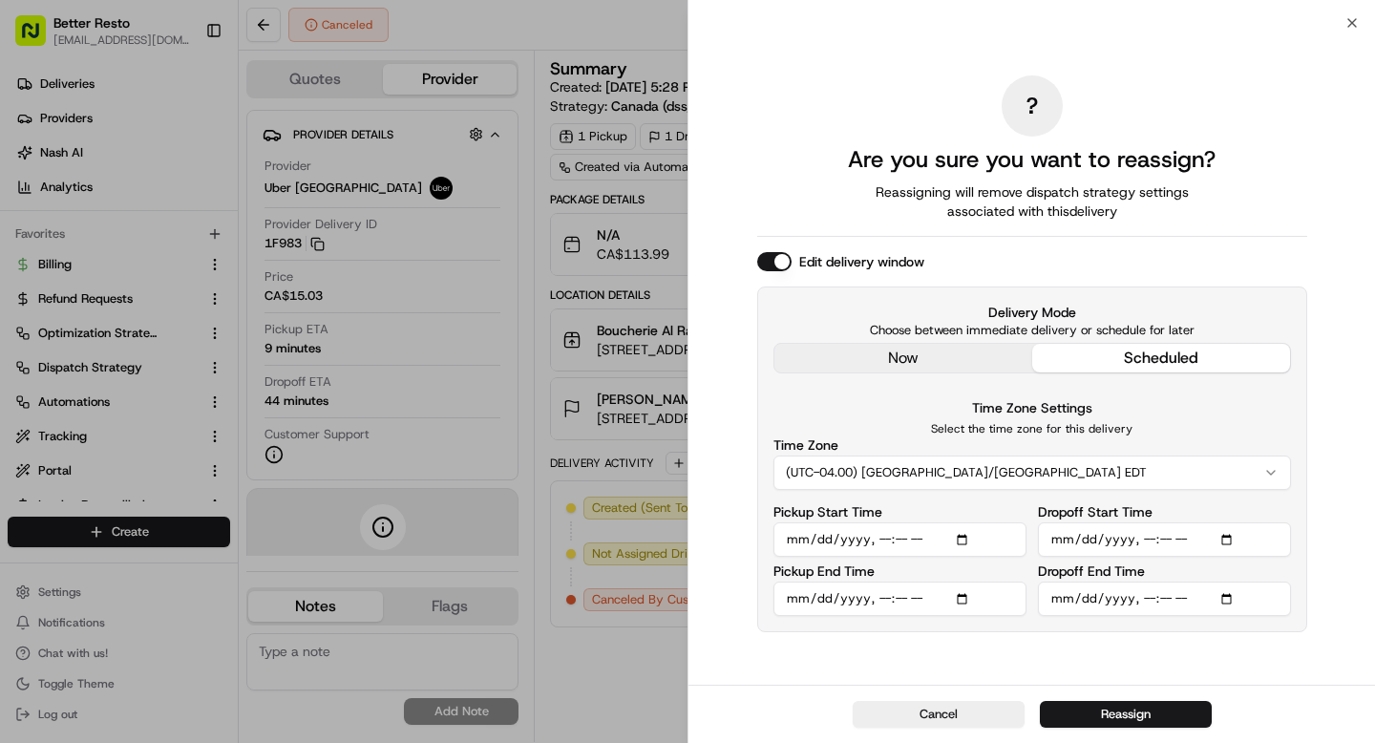
type button "on"
click at [861, 542] on input "Pickup Start Time" at bounding box center [900, 539] width 253 height 34
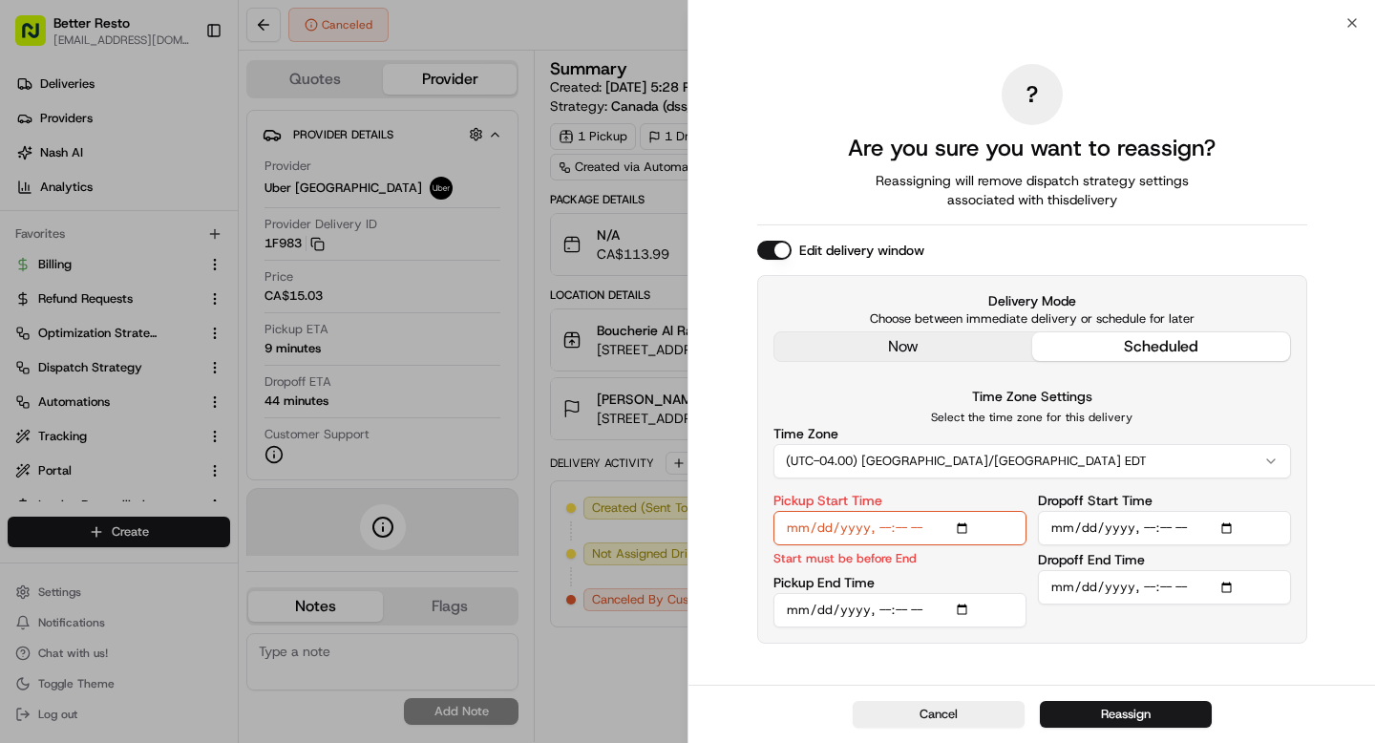
type input "[DATE]T15:53"
click at [887, 614] on input "Pickup End Time" at bounding box center [900, 610] width 253 height 34
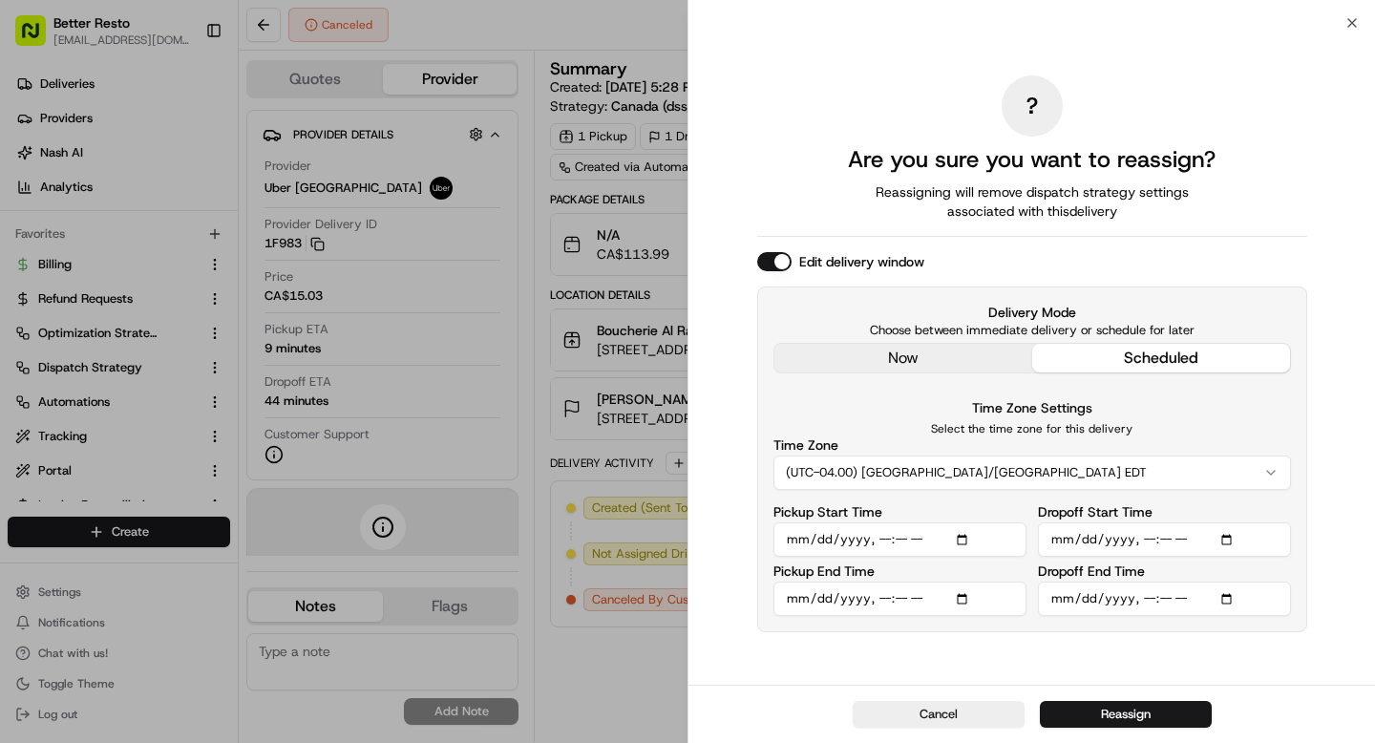
type input "[DATE]T15:58"
click at [1125, 532] on input "Dropoff Start Time" at bounding box center [1164, 539] width 253 height 34
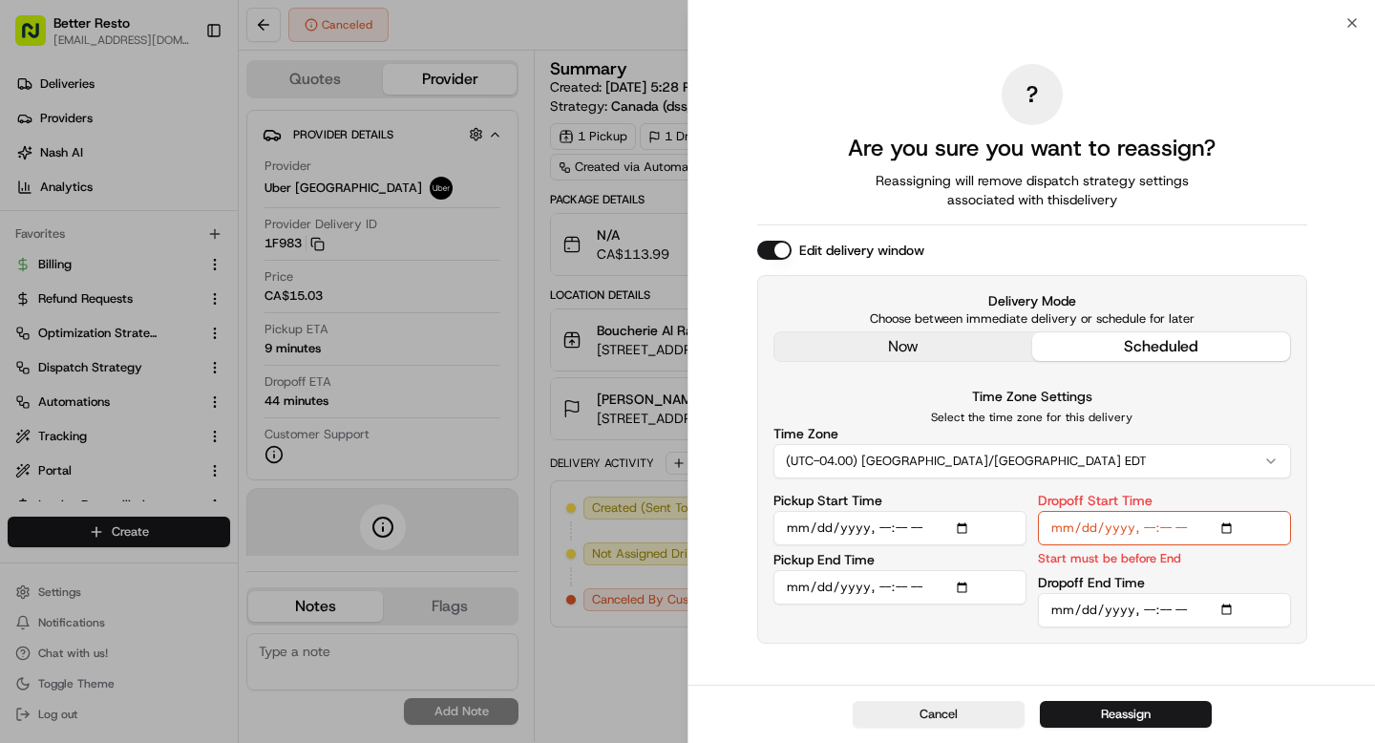
type input "[DATE]T16:13"
click at [1123, 614] on input "Dropoff End Time" at bounding box center [1164, 610] width 253 height 34
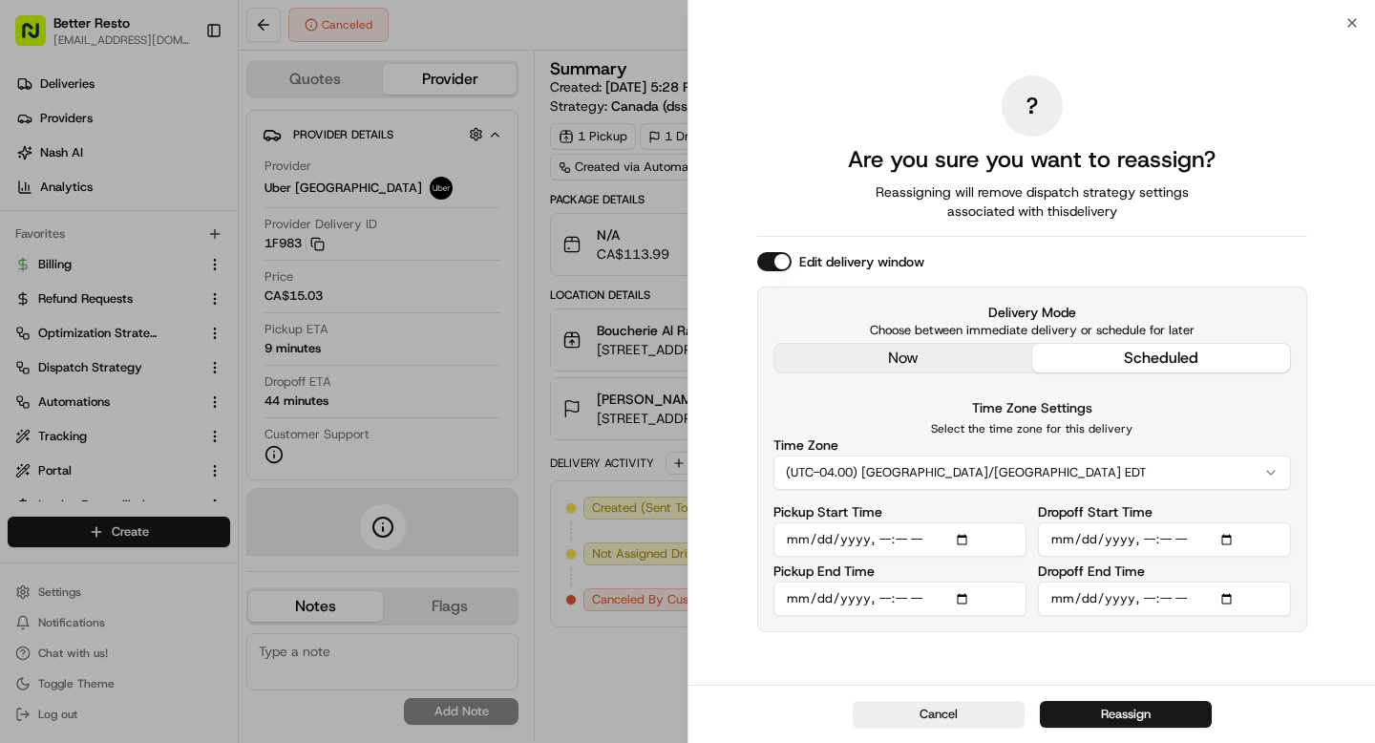
type input "[DATE]T16:43"
click at [1056, 725] on button "Reassign" at bounding box center [1126, 714] width 172 height 27
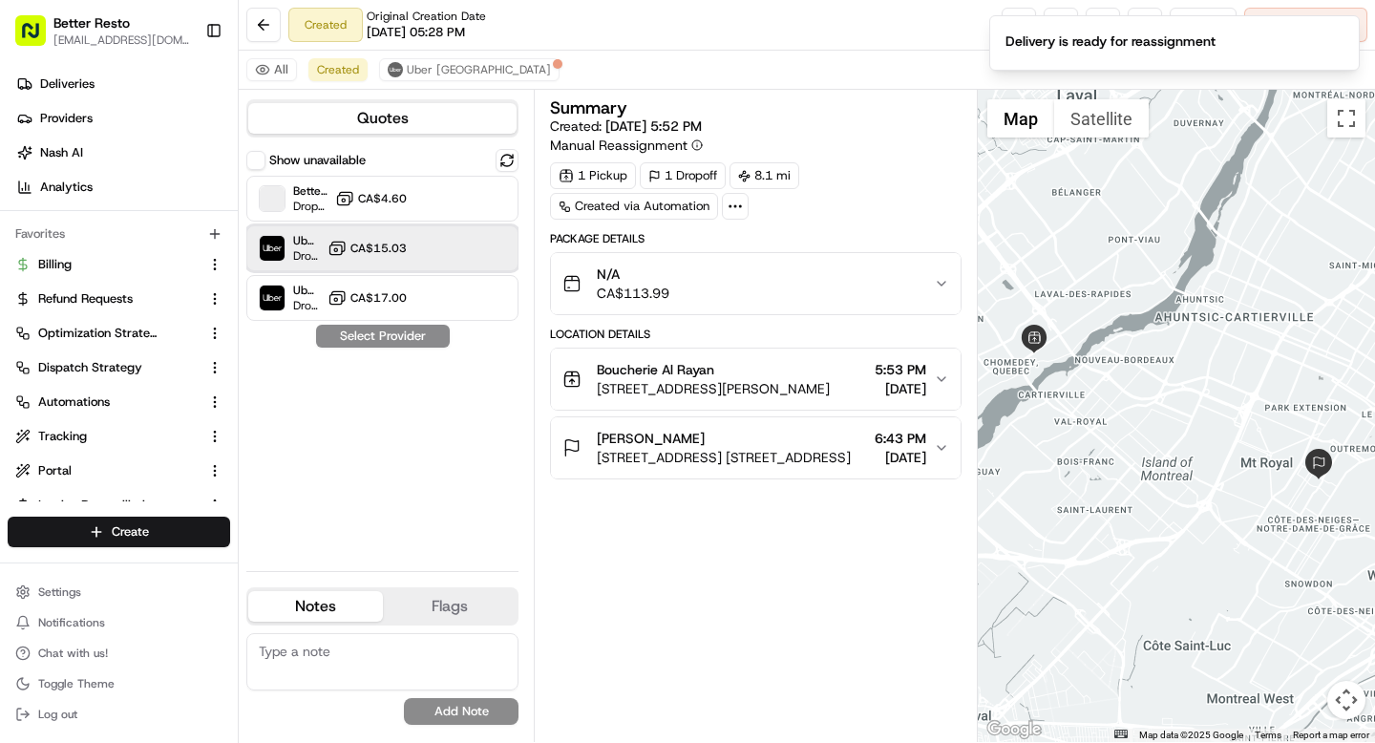
click at [500, 245] on div "Uber Canada Dropoff ETA 22 hours CA$15.03" at bounding box center [382, 248] width 272 height 46
click at [404, 329] on button "Assign Provider" at bounding box center [383, 336] width 136 height 23
